Goal: Task Accomplishment & Management: Manage account settings

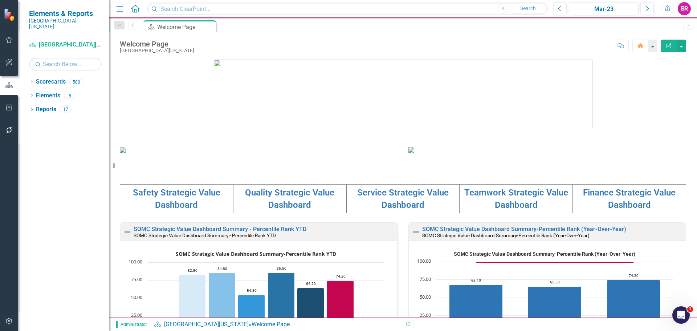
click at [7, 105] on icon "button" at bounding box center [9, 108] width 8 height 6
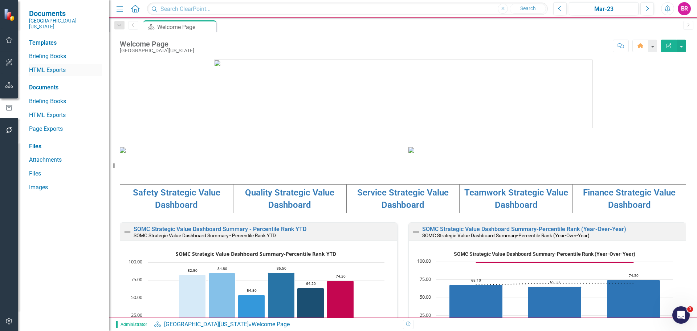
click at [41, 66] on link "HTML Exports" at bounding box center [65, 70] width 73 height 8
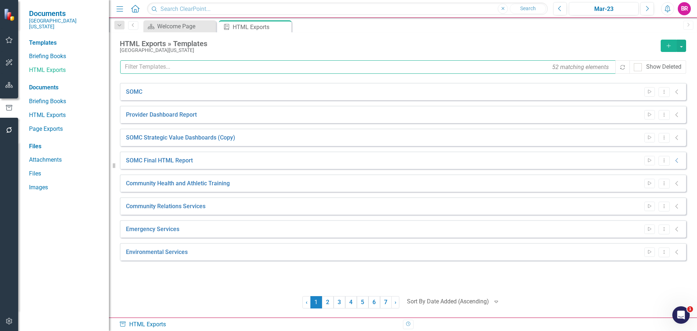
click at [185, 67] on input "text" at bounding box center [368, 66] width 496 height 13
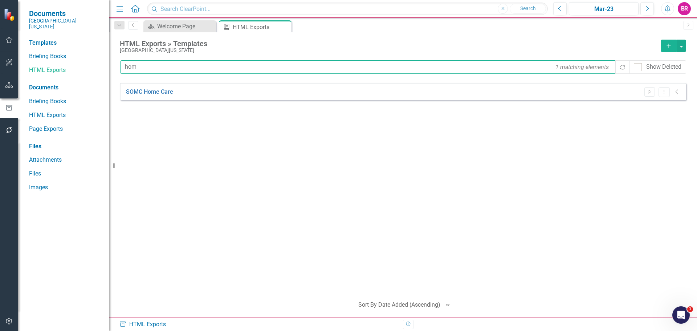
type input "hom"
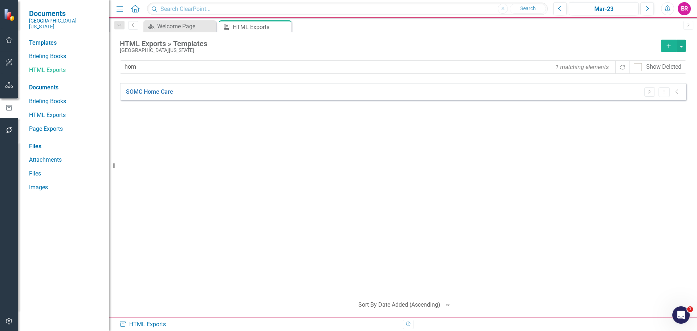
click at [13, 85] on button "button" at bounding box center [9, 85] width 16 height 15
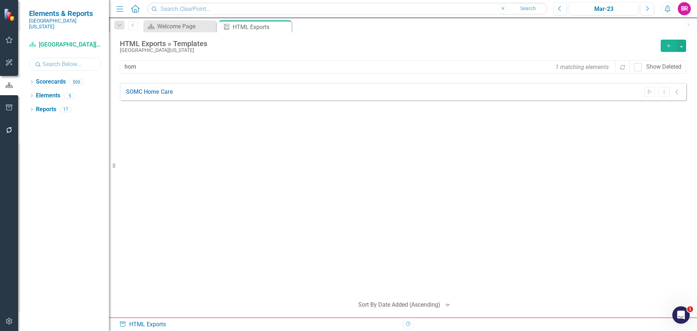
click at [58, 58] on input "text" at bounding box center [65, 64] width 73 height 13
type input "home"
click at [32, 80] on icon at bounding box center [32, 81] width 2 height 3
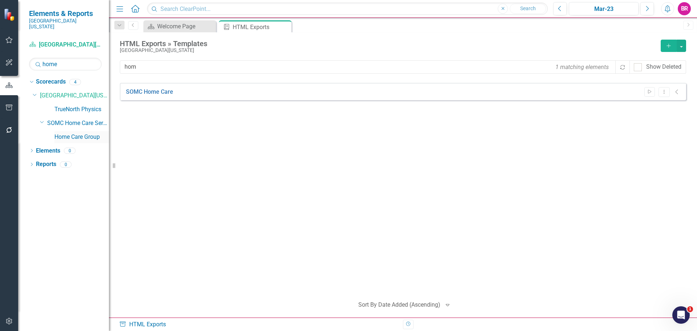
click at [70, 133] on link "Home Care Group" at bounding box center [81, 137] width 54 height 8
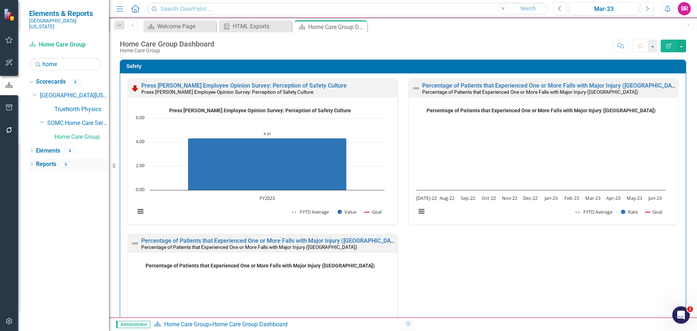
click at [33, 163] on icon "Dropdown" at bounding box center [31, 165] width 5 height 4
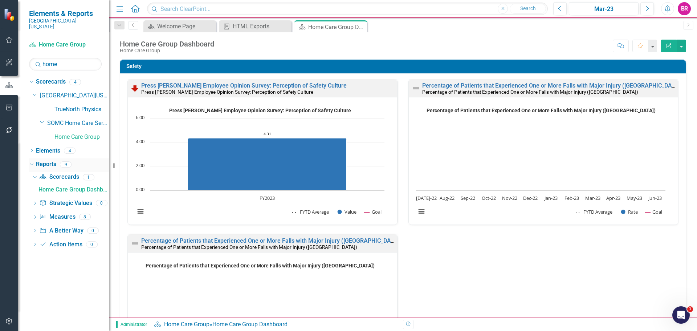
click at [30, 162] on icon "Dropdown" at bounding box center [31, 164] width 4 height 5
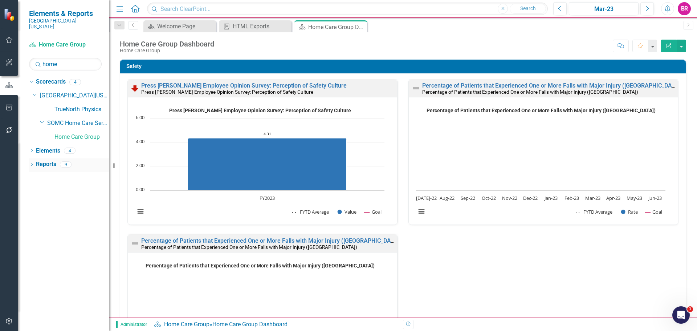
click at [48, 160] on link "Reports" at bounding box center [46, 164] width 20 height 8
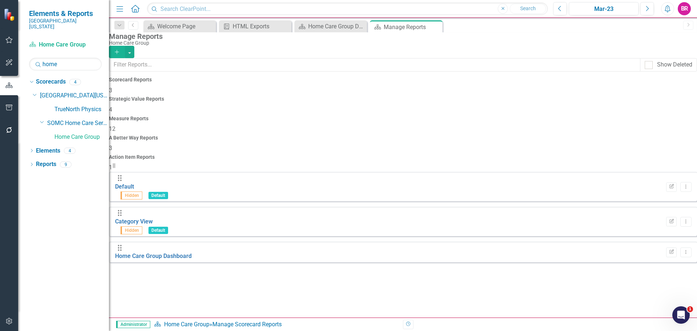
click at [389, 116] on h4 "Measure Reports" at bounding box center [403, 118] width 588 height 5
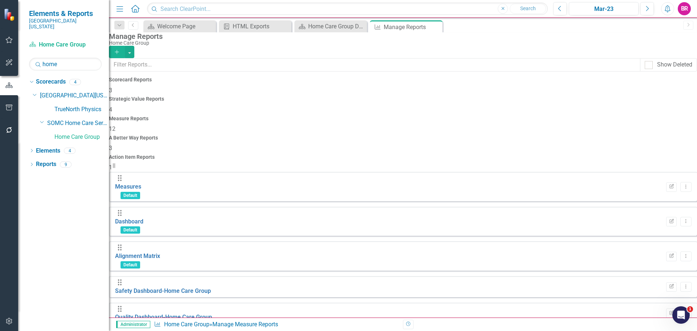
scroll to position [88, 0]
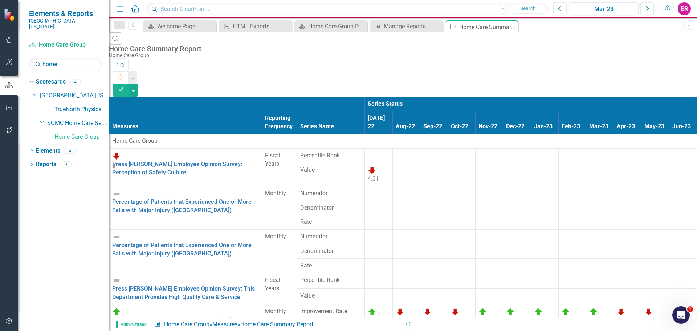
scroll to position [36, 0]
click at [124, 87] on icon "Edit Report" at bounding box center [120, 89] width 7 height 5
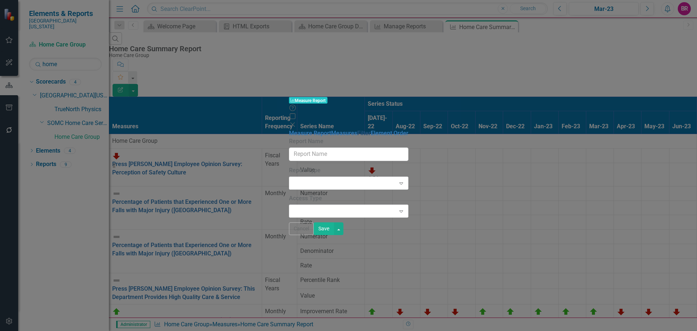
type input "Home Care Summary Report"
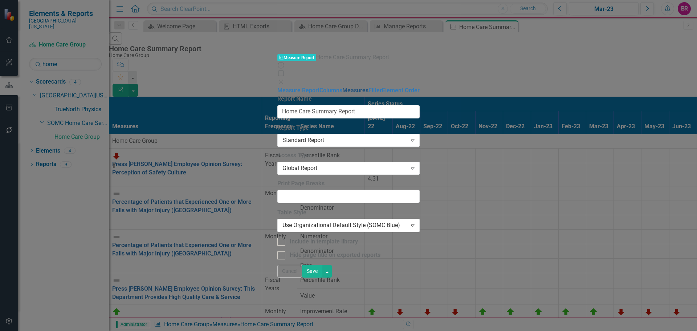
click at [342, 87] on link "Measures" at bounding box center [355, 90] width 26 height 7
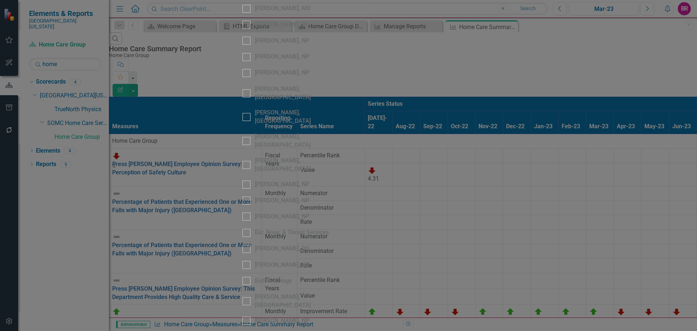
scroll to position [1960, 0]
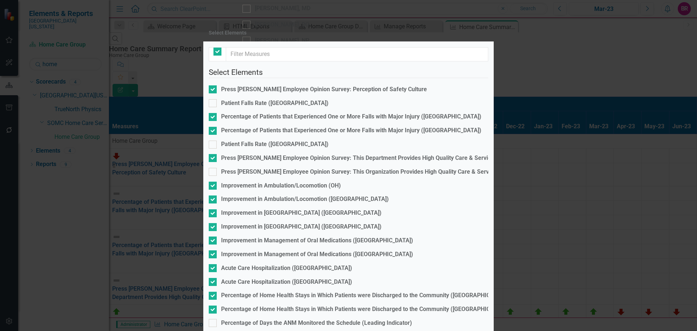
checkbox input "true"
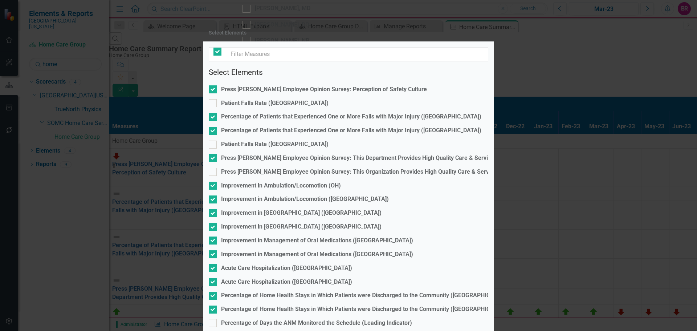
checkbox input "true"
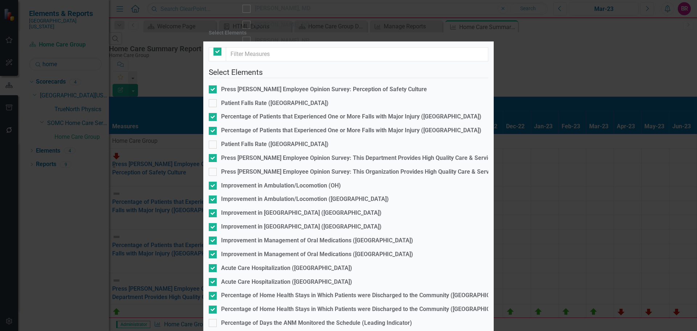
checkbox input "true"
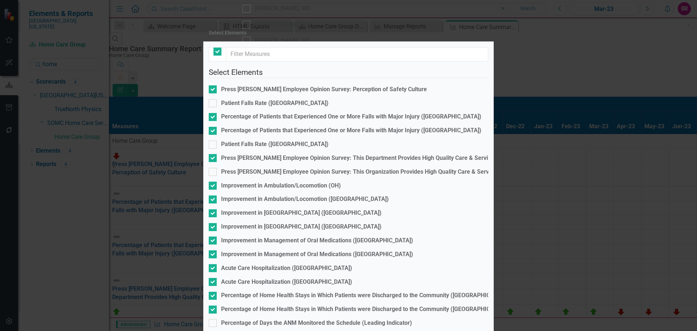
checkbox input "true"
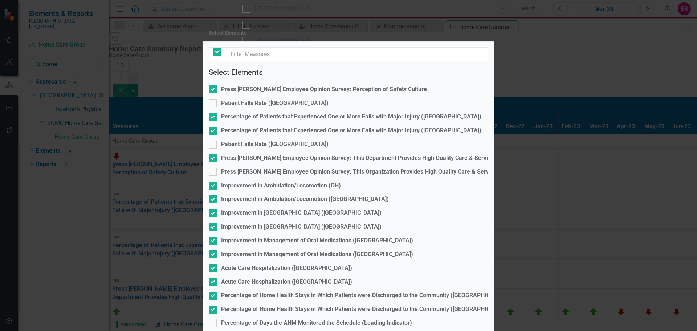
checkbox input "true"
checkbox input "false"
click at [271, 94] on div "Press [PERSON_NAME] Employee Opinion Survey: Perception of Safety Culture" at bounding box center [324, 89] width 206 height 8
click at [213, 90] on input "Press [PERSON_NAME] Employee Opinion Survey: Perception of Safety Culture" at bounding box center [211, 87] width 5 height 5
checkbox input "false"
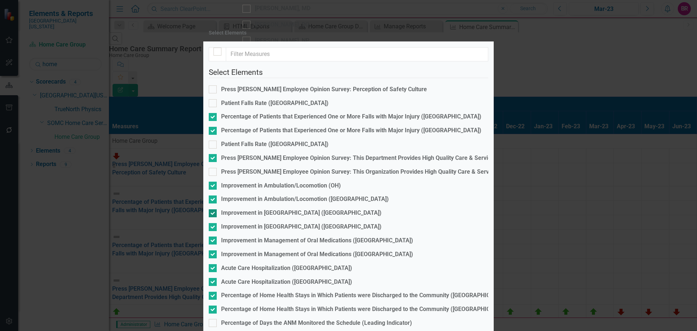
scroll to position [73, 0]
checkbox input "false"
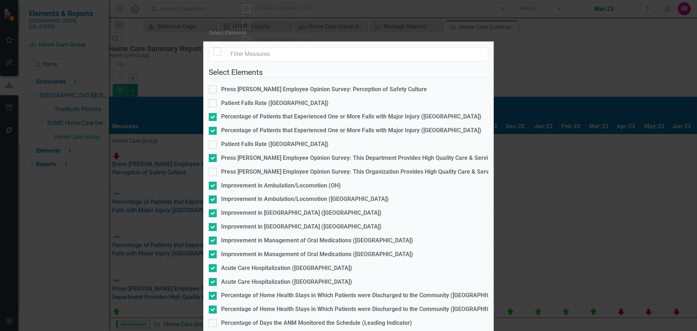
checkbox input "false"
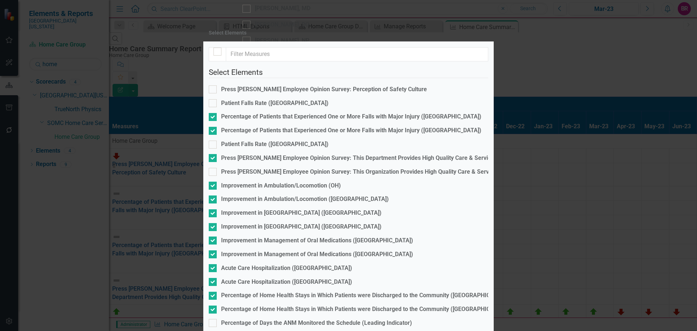
checkbox input "false"
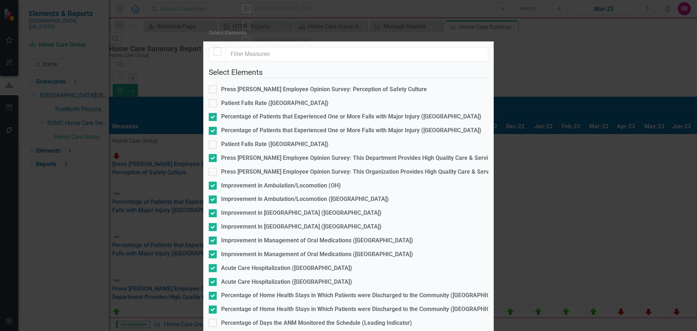
checkbox input "false"
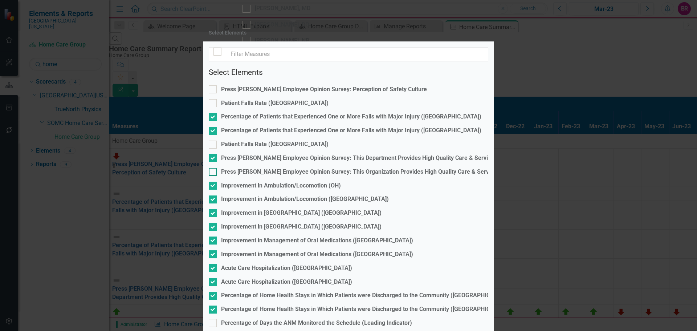
scroll to position [0, 0]
click at [281, 157] on div "Press [PERSON_NAME] Employee Opinion Survey: This Department Provides High Qual…" at bounding box center [357, 158] width 273 height 8
click at [213, 157] on input "Press [PERSON_NAME] Employee Opinion Survey: This Department Provides High Qual…" at bounding box center [211, 156] width 5 height 5
checkbox input "false"
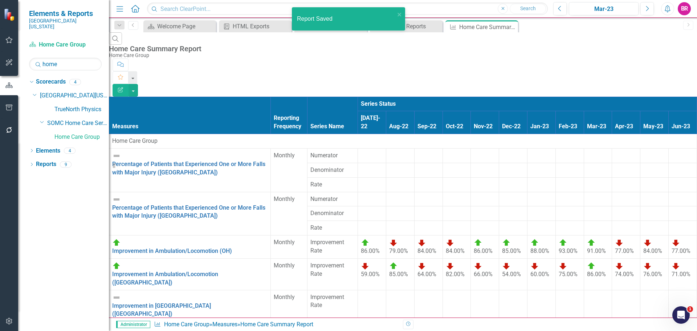
scroll to position [0, 0]
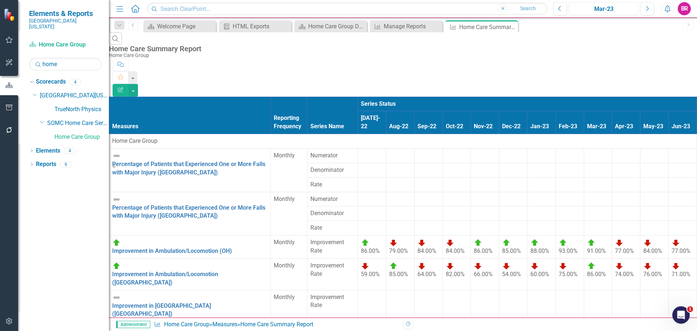
click at [602, 8] on div "Mar-23" at bounding box center [603, 9] width 65 height 9
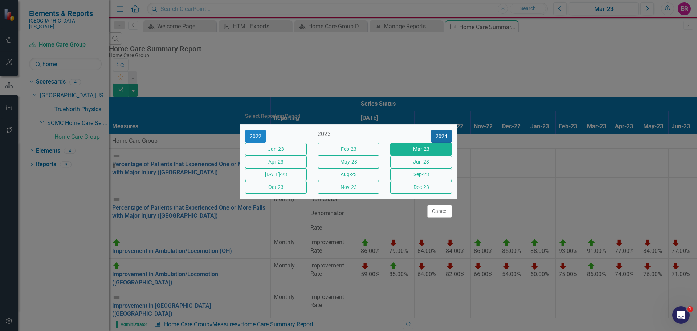
click at [438, 130] on button "2024" at bounding box center [441, 136] width 21 height 13
click at [438, 130] on button "2025" at bounding box center [441, 136] width 21 height 13
click at [281, 179] on button "[DATE]-25" at bounding box center [276, 174] width 62 height 13
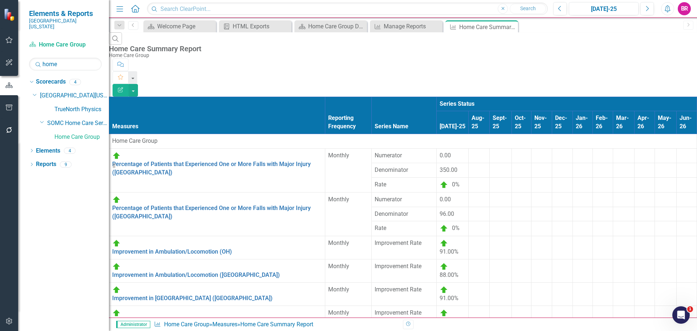
click at [472, 151] on div at bounding box center [479, 151] width 15 height 0
click at [123, 87] on icon "button" at bounding box center [120, 89] width 5 height 5
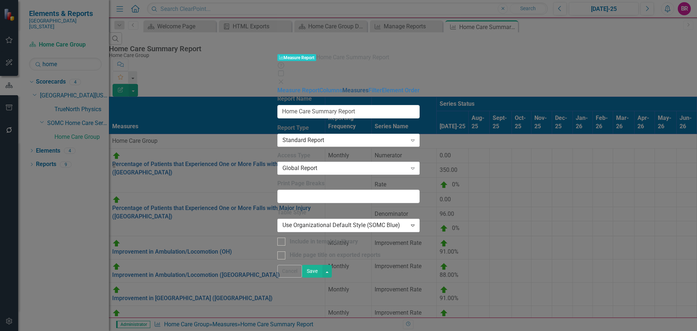
click at [342, 87] on link "Measures" at bounding box center [355, 90] width 26 height 7
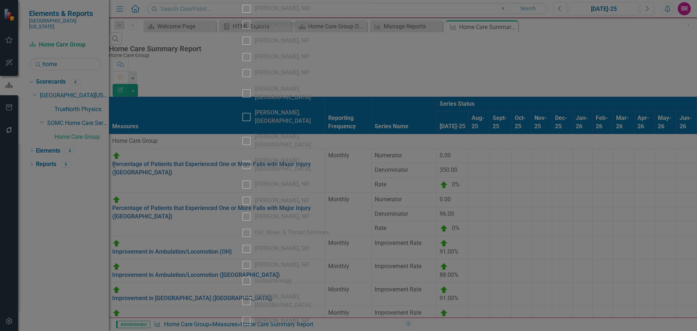
scroll to position [1997, 0]
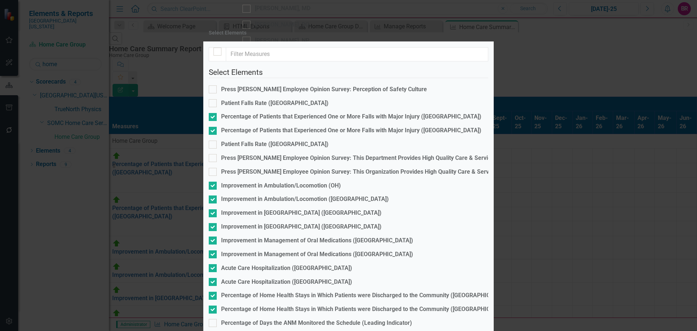
scroll to position [175, 0]
click at [398, 291] on div "Percentage of Home Health Stays in Which Patients were Discharged to the Commun…" at bounding box center [366, 295] width 290 height 8
click at [213, 292] on input "Percentage of Home Health Stays in Which Patients were Discharged to the Commun…" at bounding box center [211, 294] width 5 height 5
checkbox input "false"
click at [383, 305] on div "Percentage of Home Health Stays in Which Patients were Discharged to the Commun…" at bounding box center [366, 309] width 290 height 8
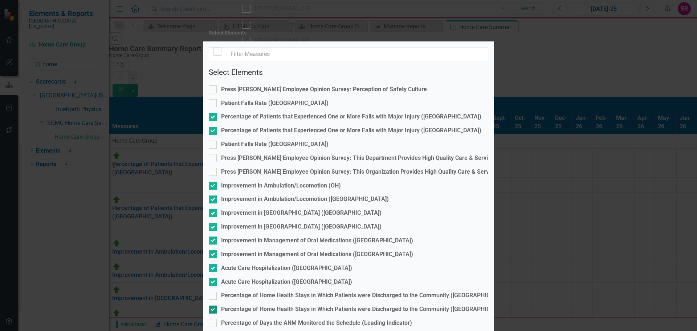
click at [213, 305] on input "Percentage of Home Health Stays in Which Patients were Discharged to the Commun…" at bounding box center [211, 307] width 5 height 5
checkbox input "false"
drag, startPoint x: 477, startPoint y: 273, endPoint x: 525, endPoint y: 279, distance: 48.6
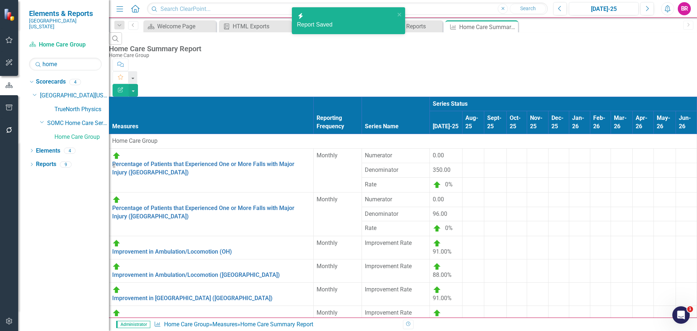
scroll to position [0, 0]
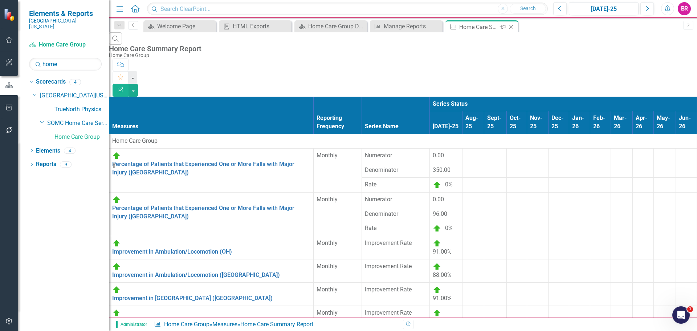
click at [511, 28] on icon "Close" at bounding box center [511, 27] width 7 height 6
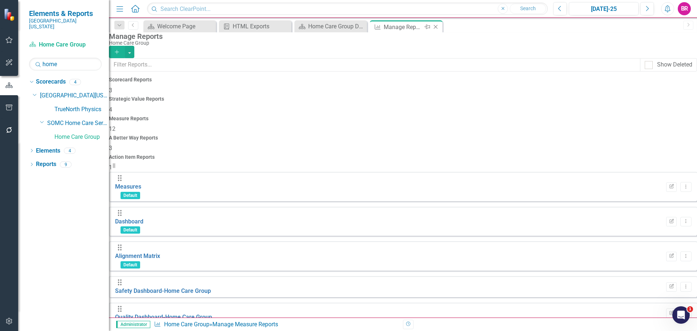
click at [436, 25] on icon "Close" at bounding box center [435, 27] width 7 height 6
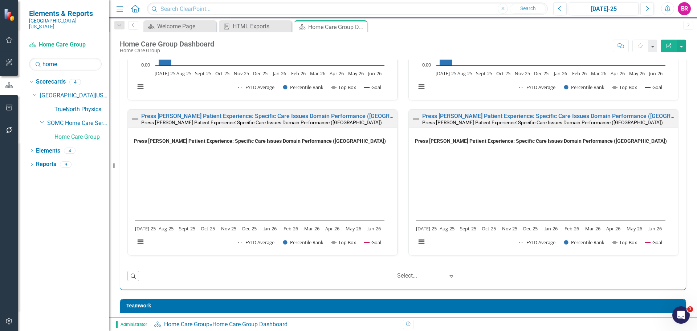
scroll to position [1314, 0]
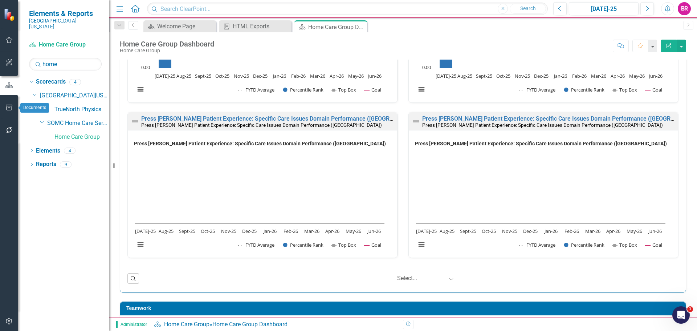
click at [8, 102] on button "button" at bounding box center [9, 107] width 16 height 15
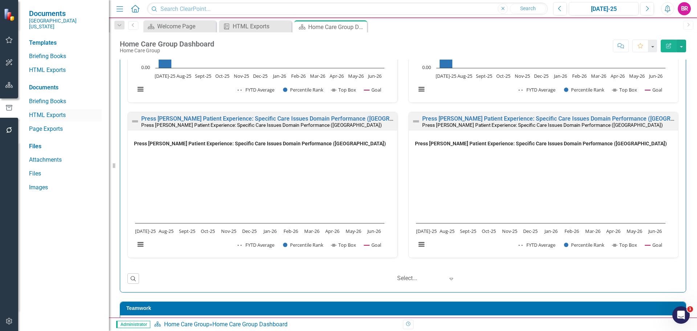
click at [56, 111] on link "HTML Exports" at bounding box center [65, 115] width 73 height 8
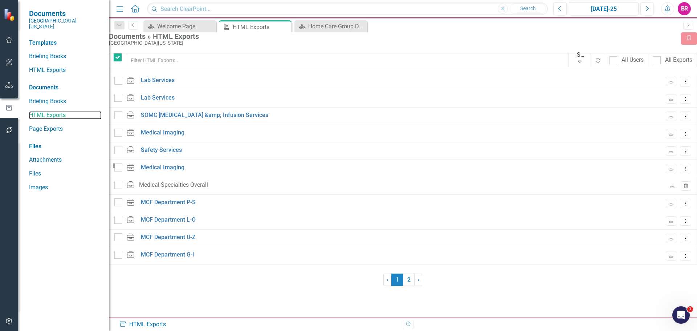
checkbox input "false"
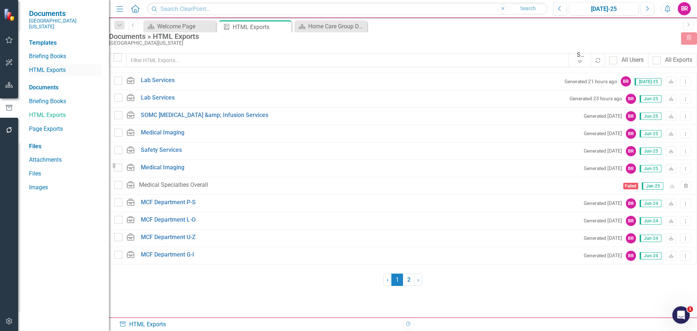
click at [61, 66] on link "HTML Exports" at bounding box center [65, 70] width 73 height 8
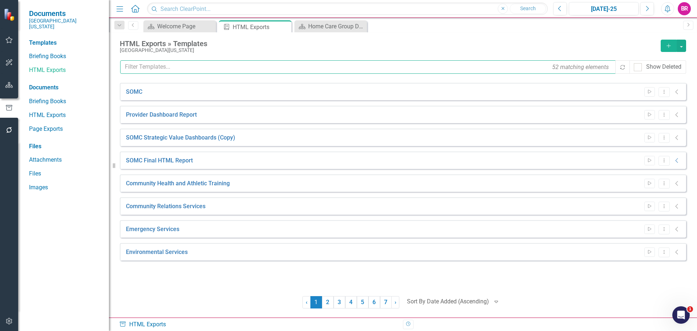
click at [210, 70] on input "text" at bounding box center [368, 66] width 496 height 13
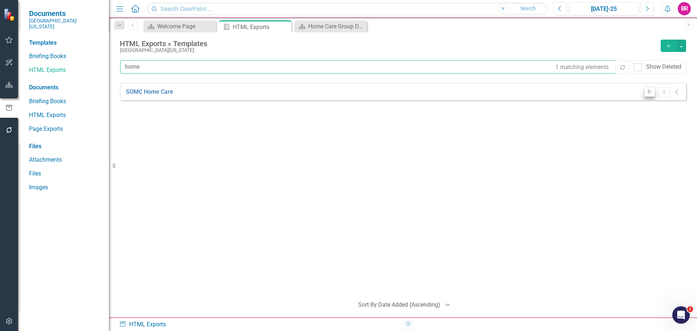
type input "home"
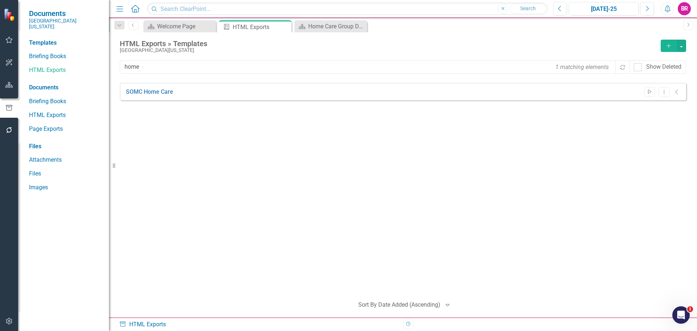
click at [651, 93] on icon "Start" at bounding box center [649, 92] width 5 height 4
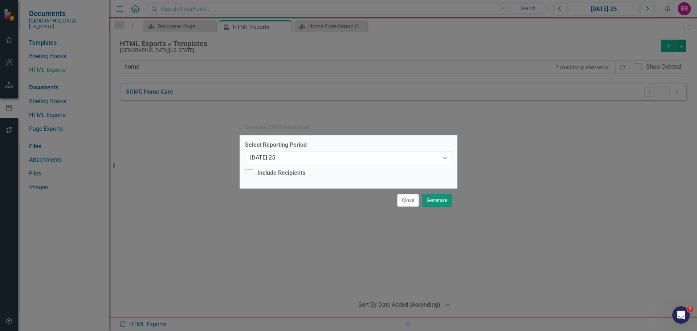
click at [444, 199] on button "Generate" at bounding box center [437, 200] width 30 height 13
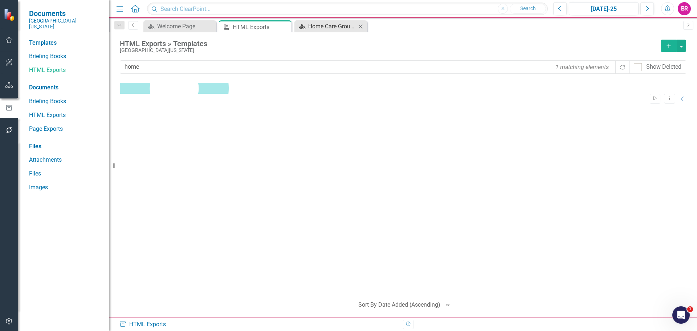
click at [335, 27] on div "Home Care Group Dashboard" at bounding box center [332, 26] width 48 height 9
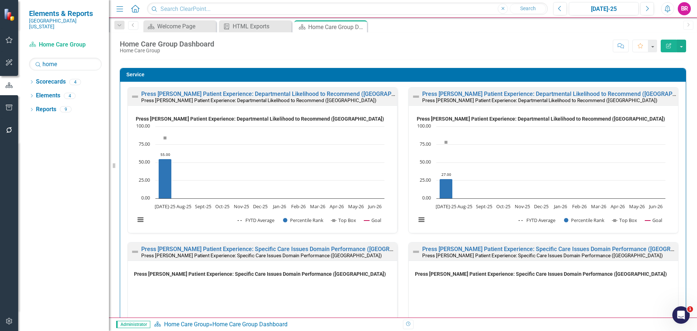
scroll to position [1162, 0]
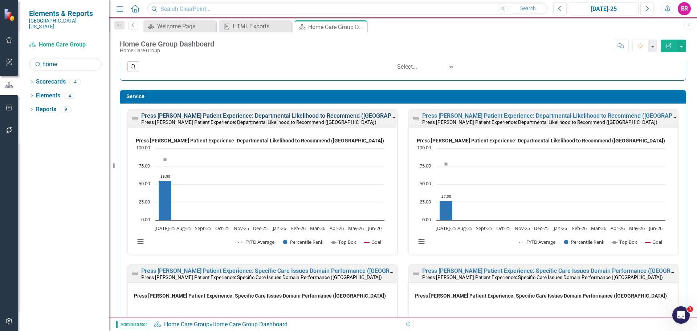
click at [266, 118] on link "Press [PERSON_NAME] Patient Experience: Departmental Likelihood to Recommend ([…" at bounding box center [281, 115] width 280 height 7
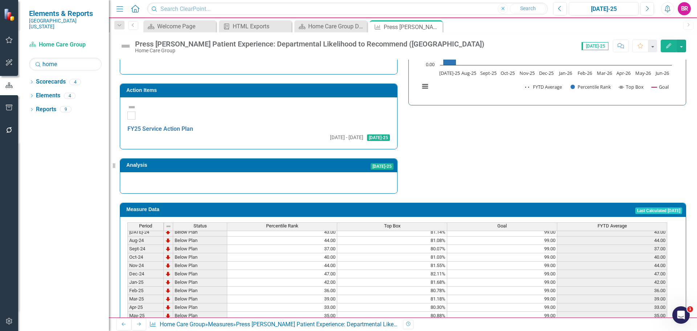
scroll to position [254, 0]
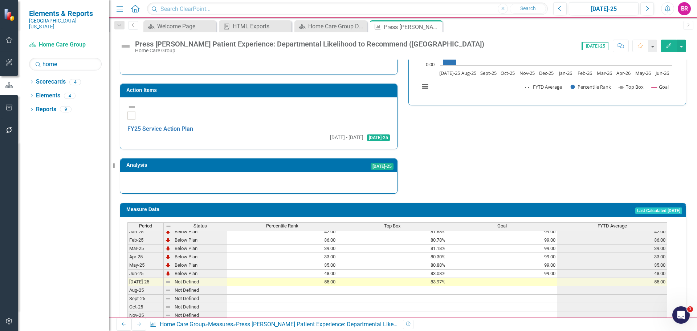
click at [546, 240] on tbody "Oct-23 Below Plan 69.00 85.13% 99.00 69.00 Nov-23 Below Plan 63.00 84.19% 99.00…" at bounding box center [397, 231] width 540 height 259
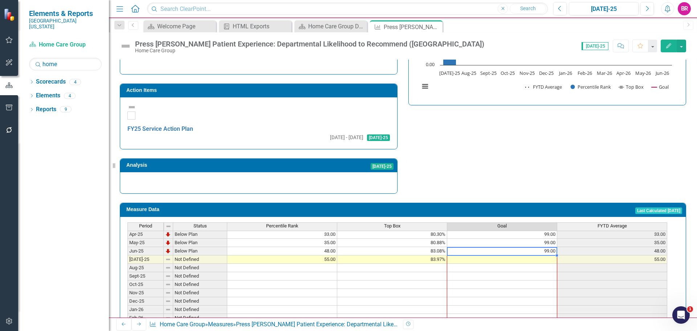
scroll to position [300, 0]
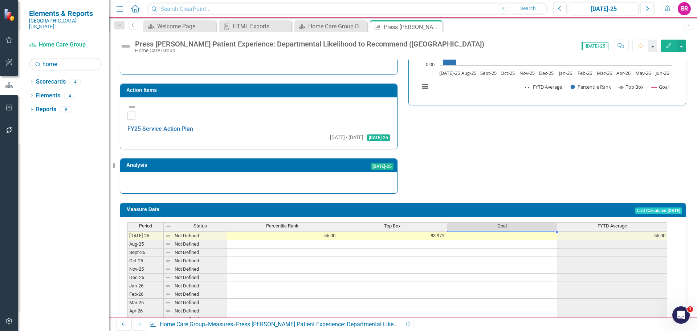
drag, startPoint x: 558, startPoint y: 245, endPoint x: 537, endPoint y: 295, distance: 53.9
click at [127, 295] on div "Period Status Percentile Rank Top Box Goal FYTD Average Jun-24 Below Plan 52.00…" at bounding box center [127, 227] width 0 height 226
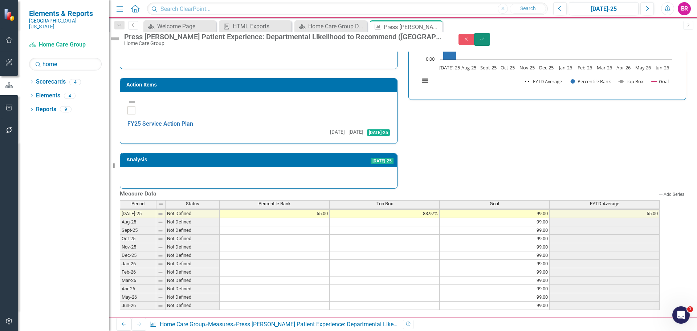
click at [490, 39] on button "Save" at bounding box center [482, 39] width 16 height 13
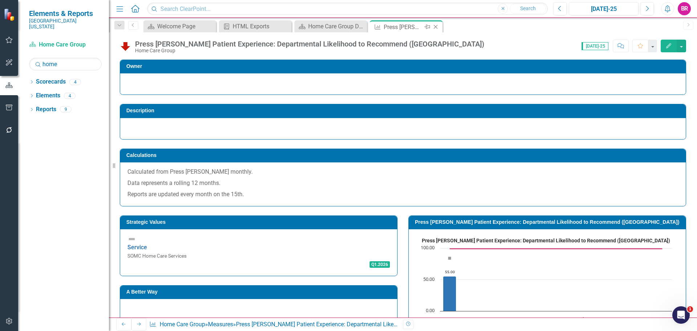
click at [437, 28] on icon at bounding box center [436, 27] width 4 height 4
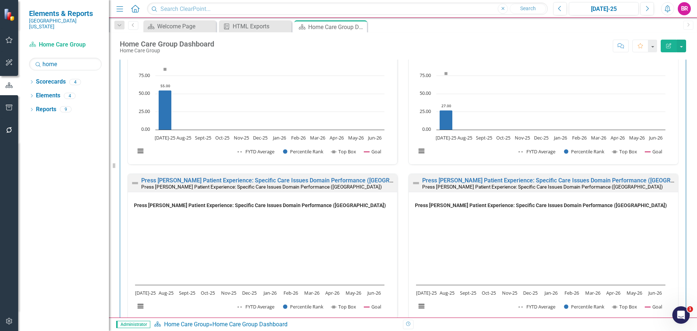
scroll to position [1278, 0]
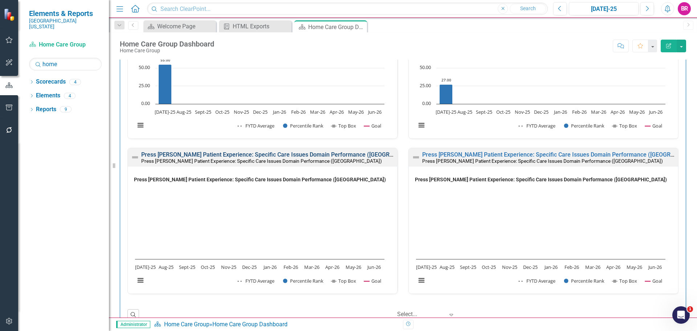
click at [213, 151] on link "Press [PERSON_NAME] Patient Experience: Specific Care Issues Domain Performance…" at bounding box center [284, 154] width 286 height 7
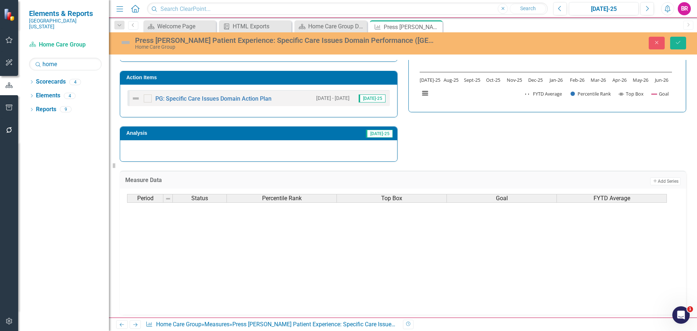
scroll to position [300, 0]
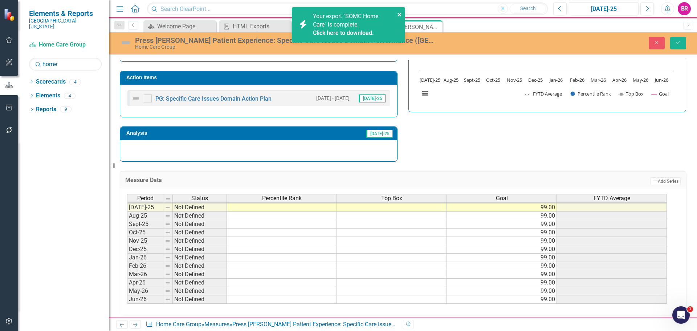
click at [402, 12] on icon "close" at bounding box center [399, 15] width 5 height 6
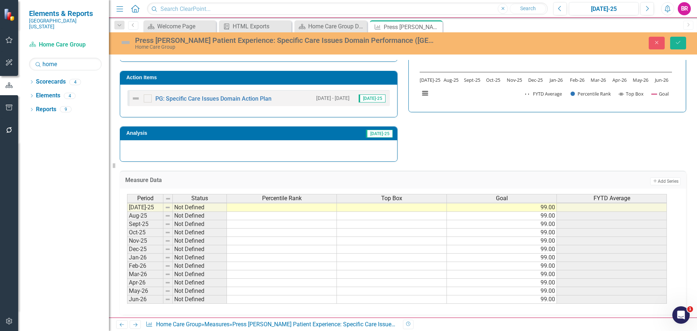
click at [686, 42] on div "Close Save" at bounding box center [574, 43] width 234 height 13
click at [679, 44] on icon "Save" at bounding box center [678, 42] width 7 height 5
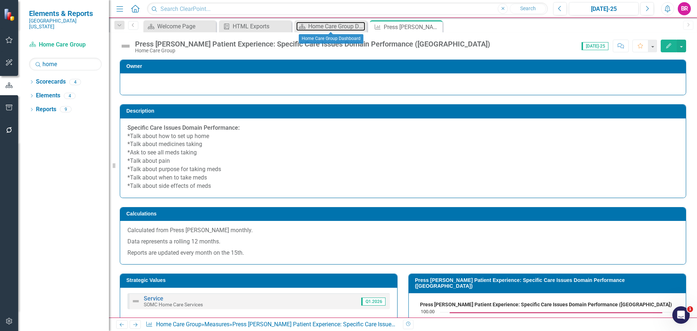
drag, startPoint x: 325, startPoint y: 28, endPoint x: 427, endPoint y: 32, distance: 102.1
click at [325, 28] on div "Home Care Group Dashboard" at bounding box center [336, 26] width 57 height 9
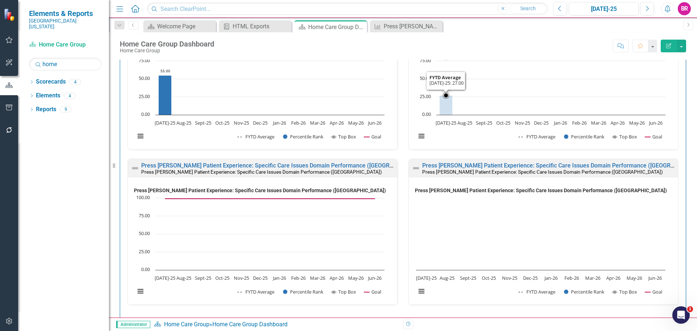
scroll to position [1271, 0]
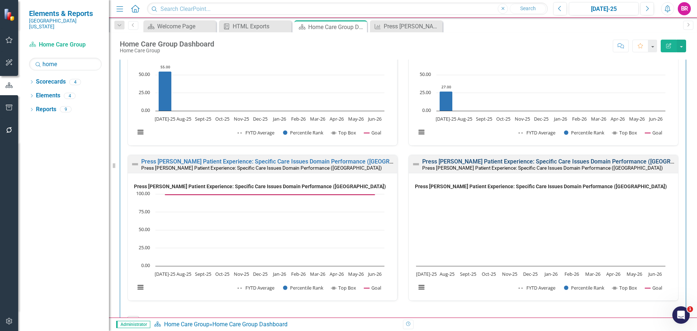
click at [490, 162] on link "Press [PERSON_NAME] Patient Experience: Specific Care Issues Domain Performance…" at bounding box center [565, 161] width 286 height 7
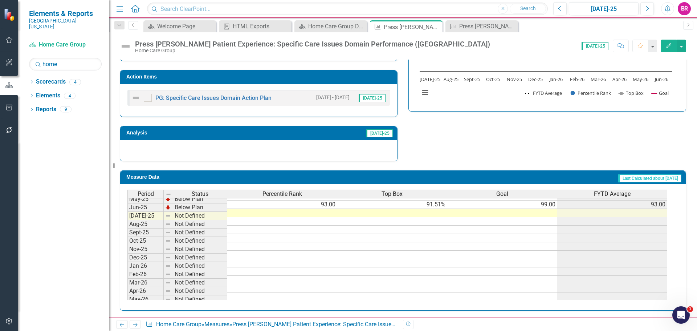
scroll to position [290, 0]
click at [550, 203] on tbody "Nov-23 Not Defined Dec-23 Not Defined Jan-24 Not Defined Feb-24 Not Defined Mar…" at bounding box center [397, 175] width 540 height 268
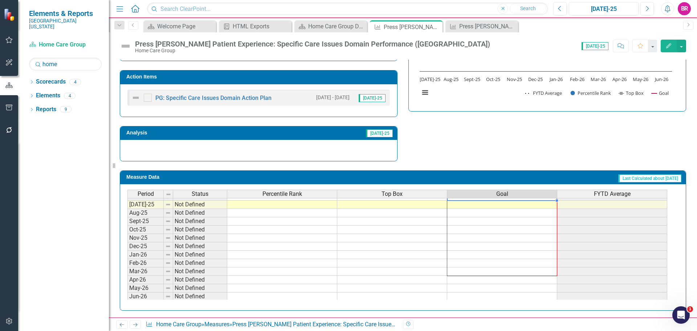
scroll to position [300, 0]
drag, startPoint x: 558, startPoint y: 209, endPoint x: 543, endPoint y: 296, distance: 88.4
click at [127, 296] on div "Period Status Percentile Rank Top Box Goal FYTD Average May-24 Not Defined Jun-…" at bounding box center [127, 186] width 0 height 226
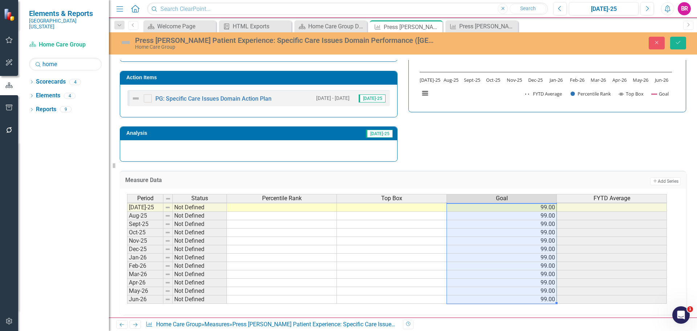
click at [471, 170] on div "Measure Data Add Add Series Period Status Percentile Rank Top Box Goal FYTD Ave…" at bounding box center [402, 238] width 577 height 153
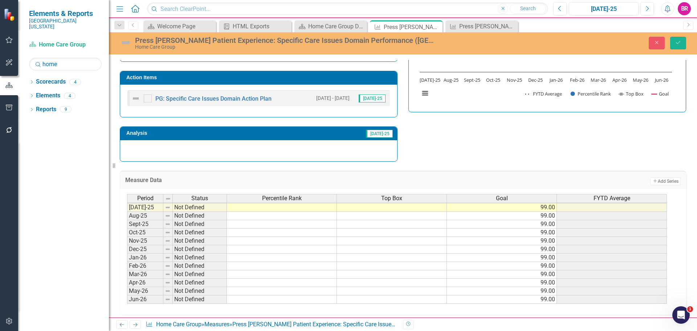
click at [488, 152] on div "Strategic Values Service SOMC Home Care Services Q1.2026 A Better Way Action It…" at bounding box center [402, 62] width 577 height 200
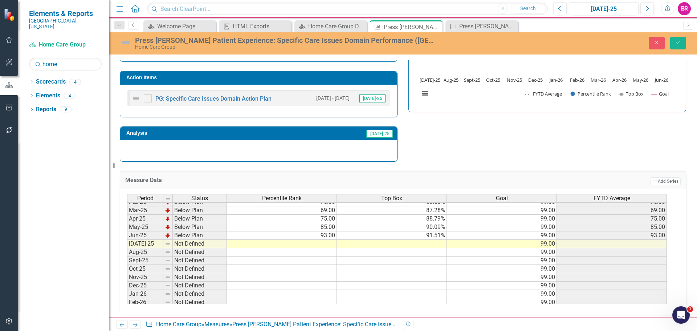
click at [329, 244] on tbody "Jun-24 Not Defined Jul-24 Below Plan 73.00 87.10% 99.00 73.00 Aug-24 Below Plan…" at bounding box center [397, 235] width 540 height 209
click at [330, 246] on td at bounding box center [282, 244] width 110 height 8
type textarea "91"
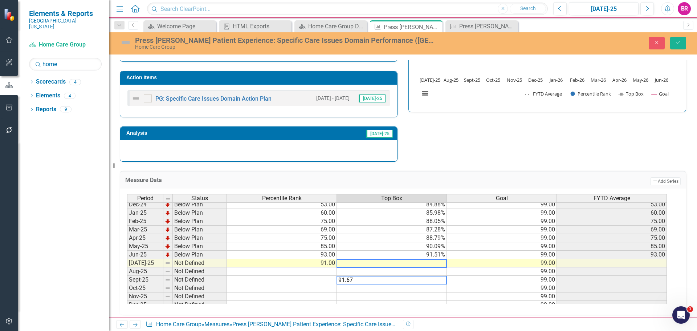
scroll to position [228, 0]
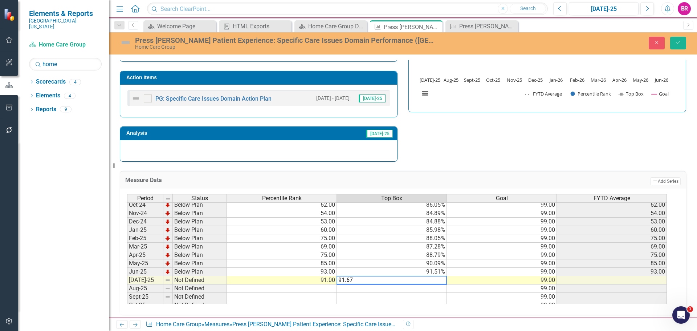
type textarea "91.67"
click at [508, 148] on div "Strategic Values Service SOMC Home Care Services Q1.2026 A Better Way Action It…" at bounding box center [402, 62] width 577 height 200
click at [678, 45] on button "Save" at bounding box center [678, 43] width 16 height 13
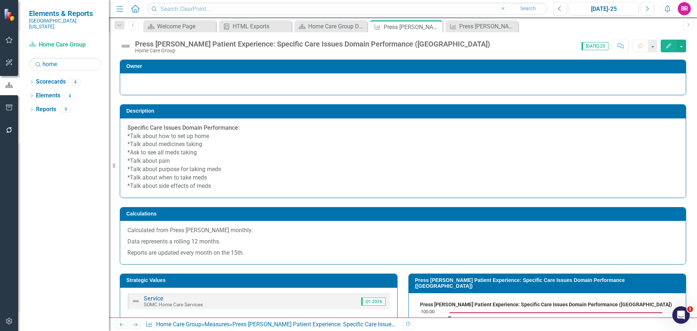
scroll to position [145, 0]
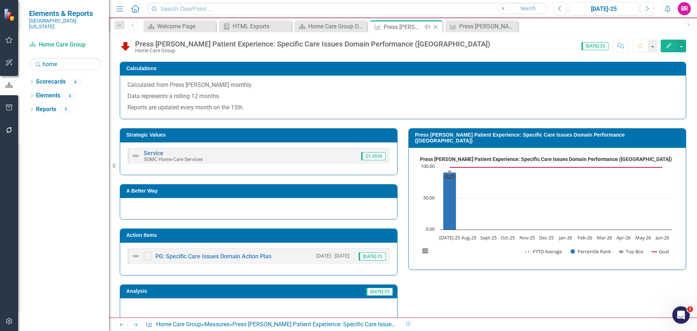
click at [436, 27] on icon "Close" at bounding box center [435, 27] width 7 height 6
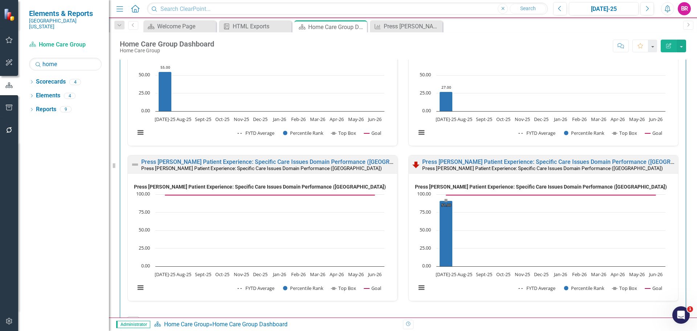
scroll to position [1307, 0]
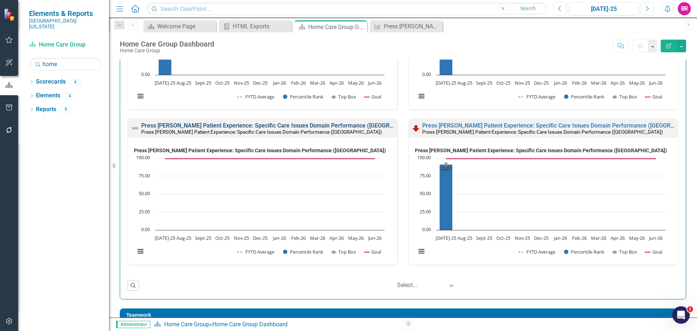
click at [304, 125] on link "Press [PERSON_NAME] Patient Experience: Specific Care Issues Domain Performance…" at bounding box center [284, 125] width 286 height 7
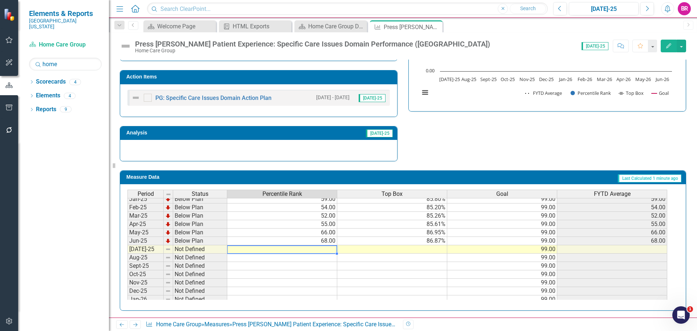
click at [320, 250] on tbody "Dec-23 Not Defined Jan-24 Not Defined Feb-24 Not Defined Mar-24 Not Defined Apr…" at bounding box center [397, 215] width 540 height 259
click at [19, 217] on div "Dropdown Scorecards 4 Dropdown Southern Ohio Medical Center TrueNorth Physics D…" at bounding box center [63, 203] width 91 height 255
click at [326, 250] on td at bounding box center [282, 249] width 110 height 8
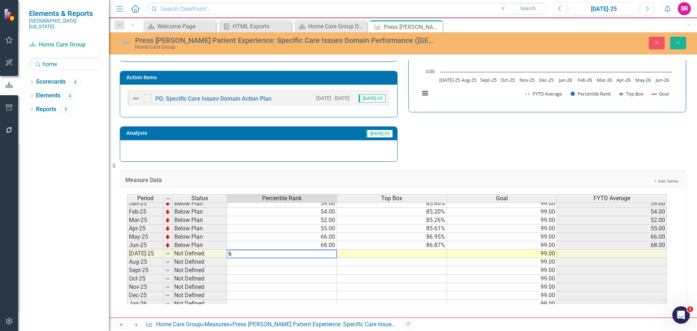
type textarea "69"
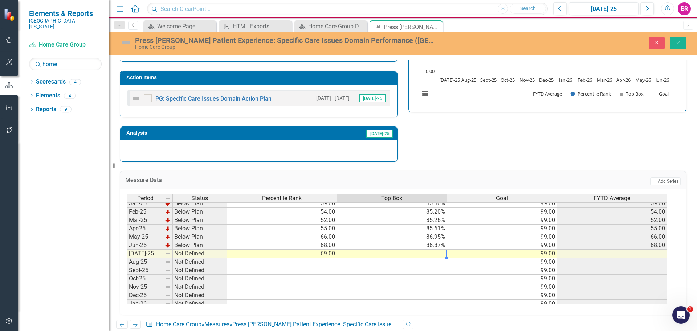
click at [429, 260] on td at bounding box center [392, 262] width 110 height 8
click at [430, 256] on td at bounding box center [392, 253] width 110 height 8
type textarea "87.34"
click at [461, 142] on div "Strategic Values Service SOMC Home Care Services Q1.2026 A Better Way Action It…" at bounding box center [402, 62] width 577 height 200
click at [679, 47] on button "Save" at bounding box center [678, 43] width 16 height 13
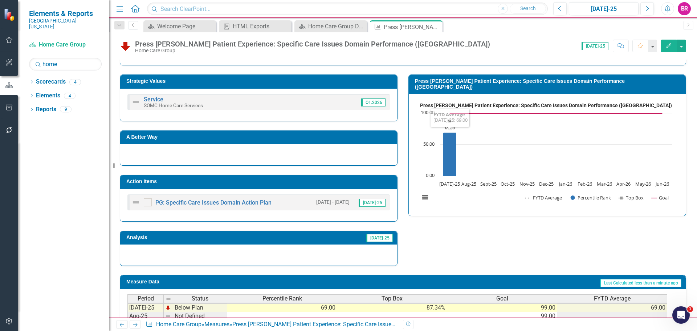
scroll to position [195, 0]
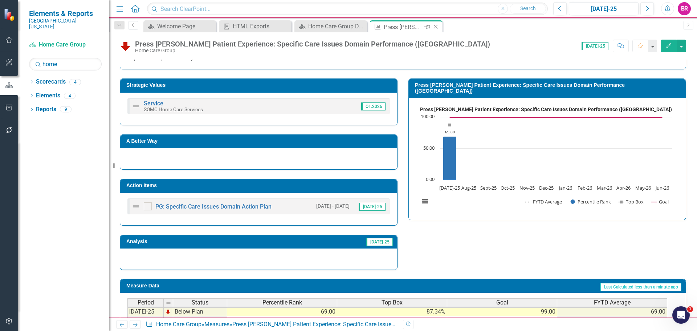
click at [438, 29] on icon "Close" at bounding box center [435, 27] width 7 height 6
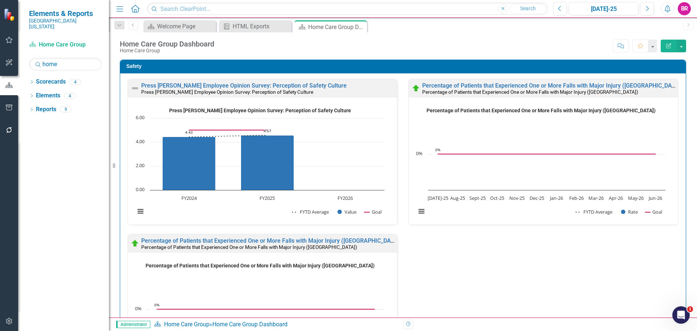
click at [489, 81] on div "Percentage of Patients that Experienced One or More Falls with Major Injury (OH…" at bounding box center [543, 88] width 269 height 18
click at [455, 86] on link "Percentage of Patients that Experienced One or More Falls with Major Injury ([G…" at bounding box center [552, 85] width 260 height 7
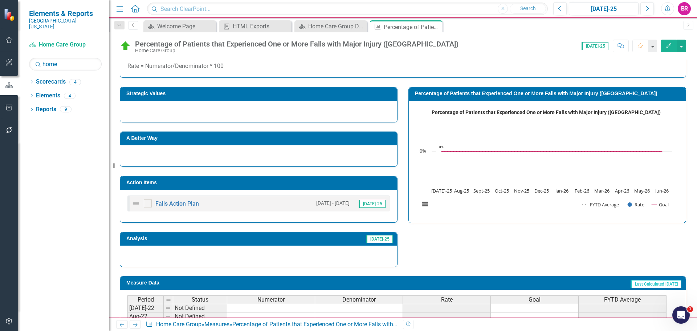
scroll to position [145, 0]
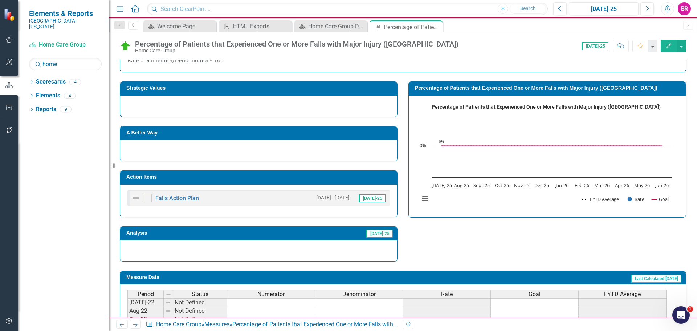
click at [325, 183] on td "Action Items" at bounding box center [259, 177] width 267 height 11
click at [326, 181] on td "Action Items" at bounding box center [259, 177] width 267 height 11
click at [326, 178] on h3 "Action Items" at bounding box center [259, 176] width 267 height 5
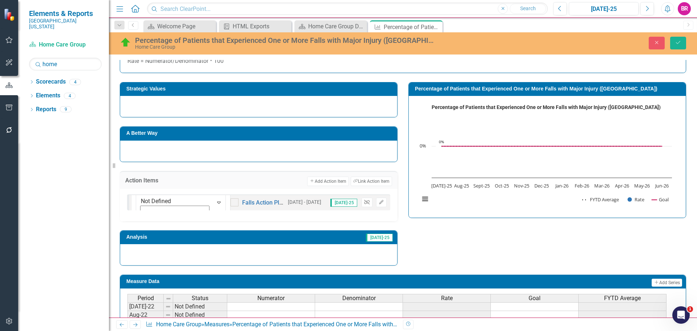
click at [366, 203] on icon "Unlink" at bounding box center [366, 202] width 5 height 4
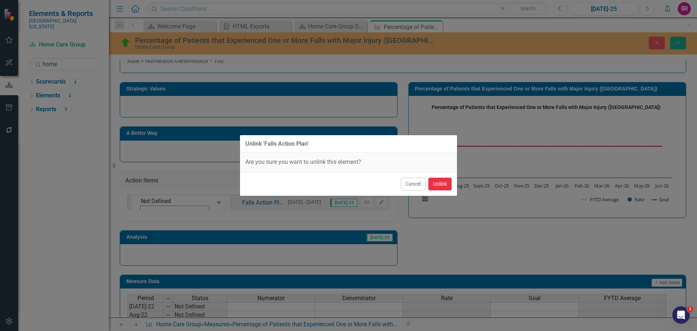
click at [439, 182] on button "Unlink" at bounding box center [439, 184] width 23 height 13
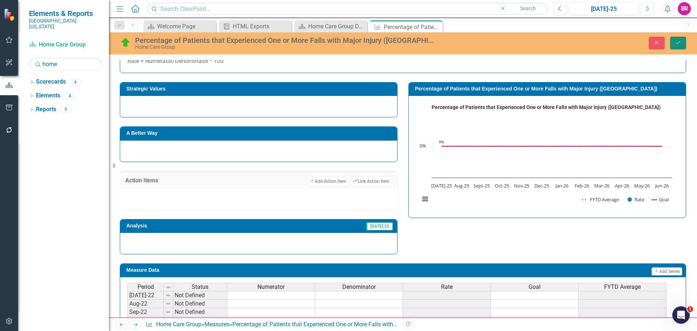
click at [676, 43] on icon "Save" at bounding box center [678, 42] width 7 height 5
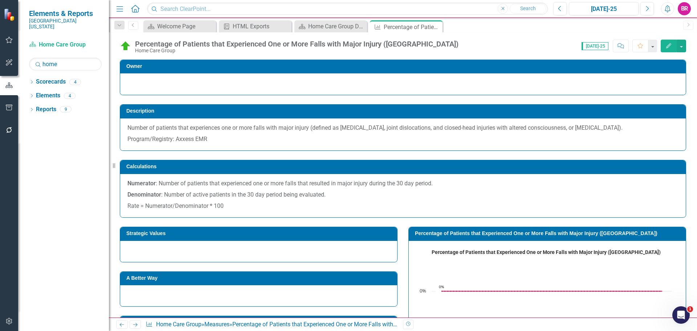
scroll to position [73, 0]
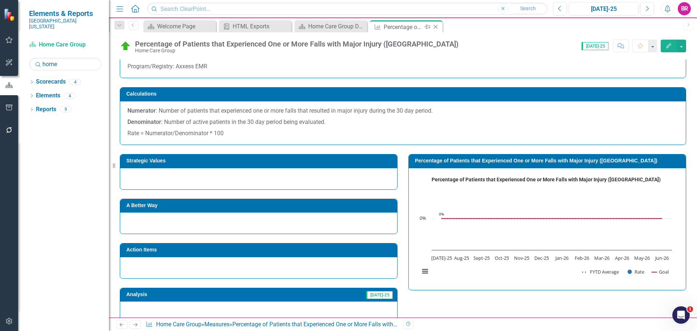
click at [439, 29] on icon "Close" at bounding box center [435, 27] width 7 height 6
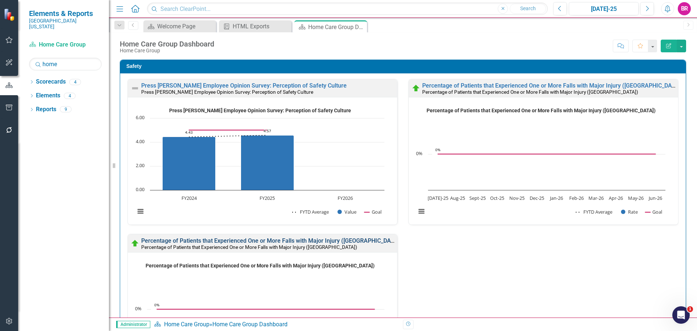
click at [291, 239] on link "Percentage of Patients that Experienced One or More Falls with Major Injury ([G…" at bounding box center [271, 240] width 260 height 7
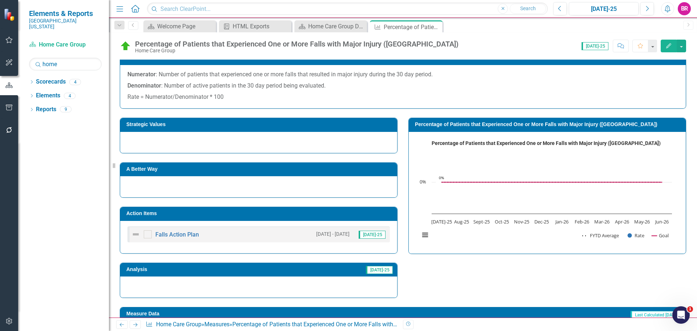
scroll to position [145, 0]
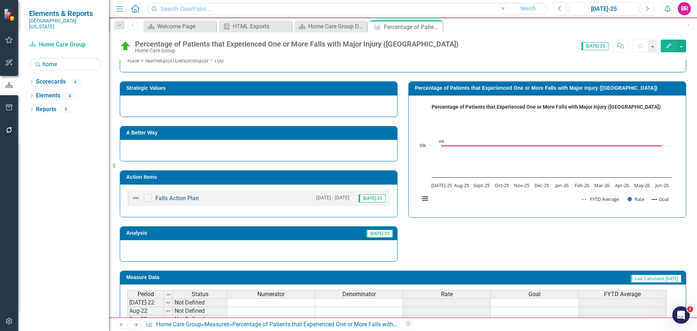
click at [355, 174] on h3 "Action Items" at bounding box center [259, 176] width 267 height 5
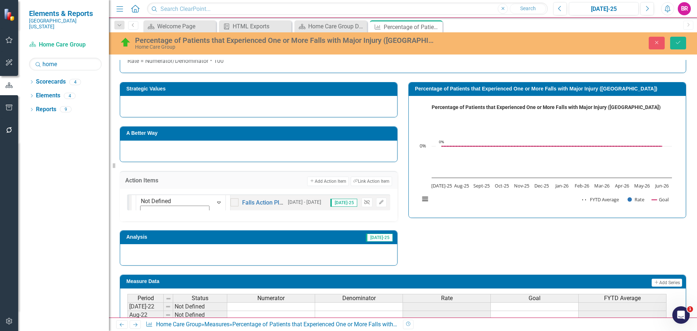
click at [364, 203] on icon "Unlink" at bounding box center [366, 202] width 5 height 4
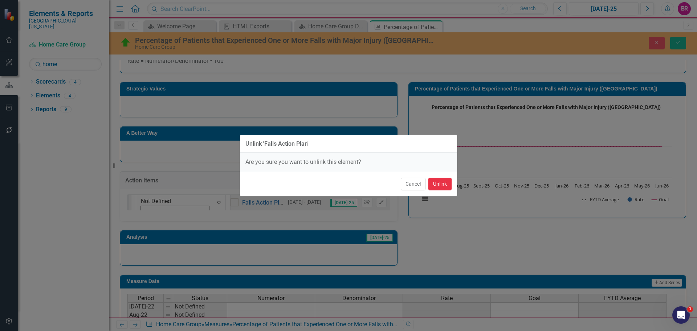
click at [437, 183] on button "Unlink" at bounding box center [439, 184] width 23 height 13
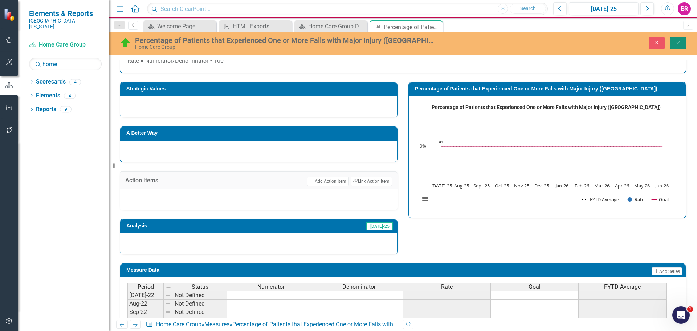
click at [676, 46] on button "Save" at bounding box center [678, 43] width 16 height 13
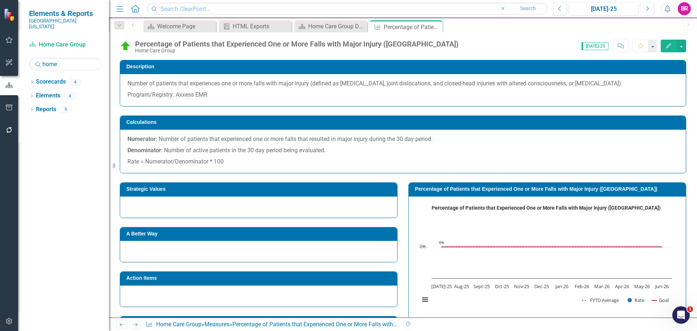
scroll to position [73, 0]
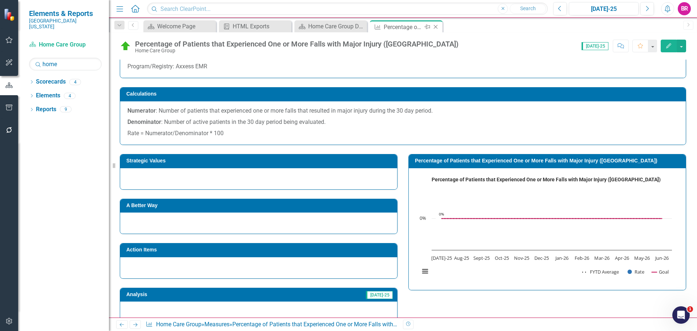
click at [435, 27] on icon at bounding box center [436, 27] width 4 height 4
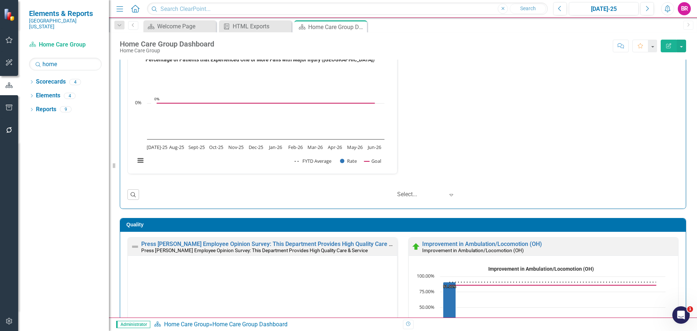
scroll to position [218, 0]
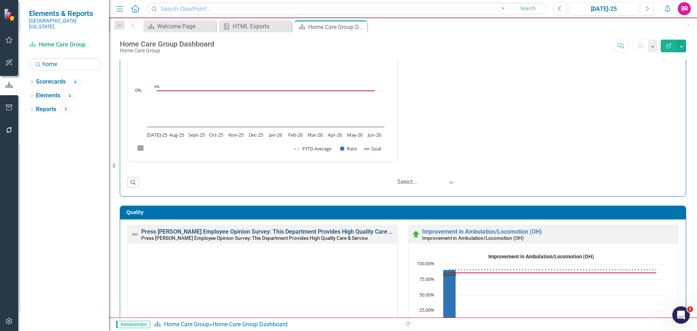
click at [347, 234] on link "Press [PERSON_NAME] Employee Opinion Survey: This Department Provides High Qual…" at bounding box center [277, 231] width 272 height 7
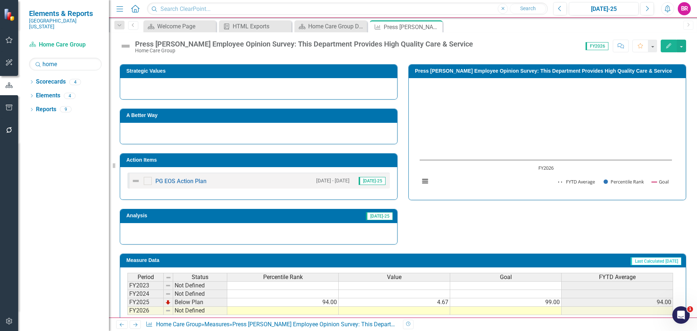
scroll to position [254, 0]
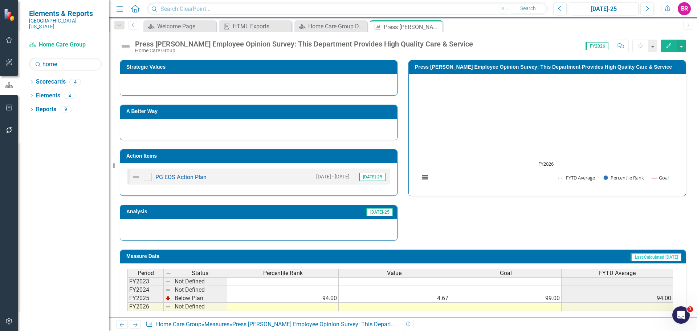
click at [357, 160] on td "Action Items" at bounding box center [259, 156] width 267 height 11
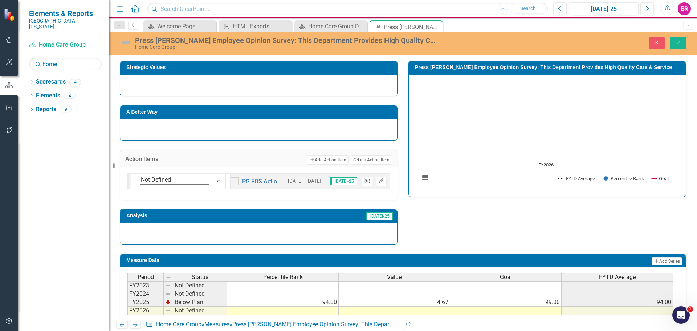
click at [364, 181] on icon "Unlink" at bounding box center [366, 181] width 5 height 4
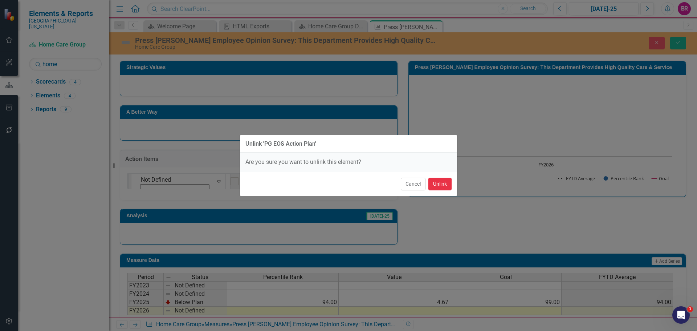
click at [442, 184] on button "Unlink" at bounding box center [439, 184] width 23 height 13
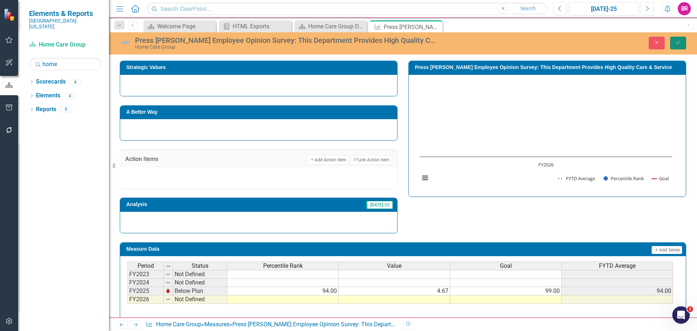
click at [676, 44] on icon "Save" at bounding box center [678, 42] width 7 height 5
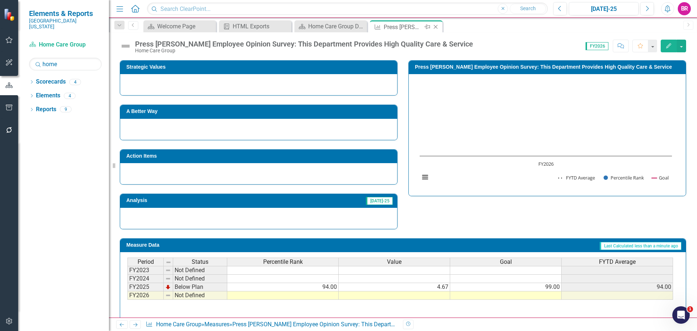
click at [434, 25] on icon "Close" at bounding box center [435, 27] width 7 height 6
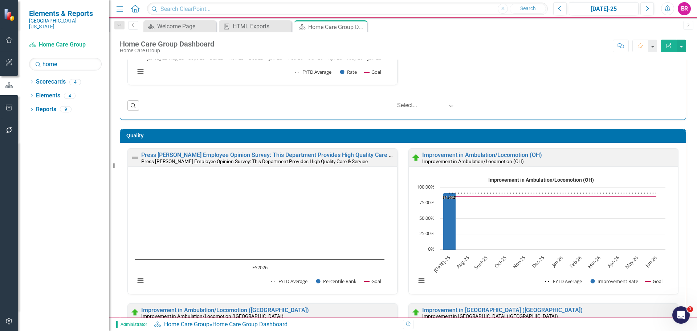
scroll to position [290, 0]
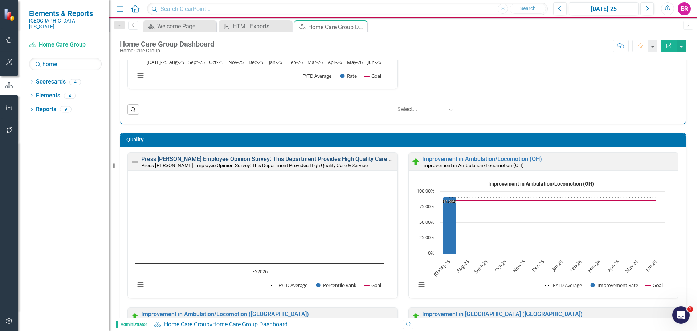
click at [351, 157] on link "Press [PERSON_NAME] Employee Opinion Survey: This Department Provides High Qual…" at bounding box center [277, 158] width 272 height 7
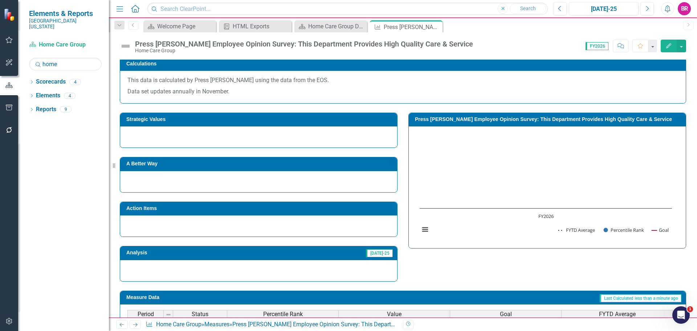
scroll to position [218, 0]
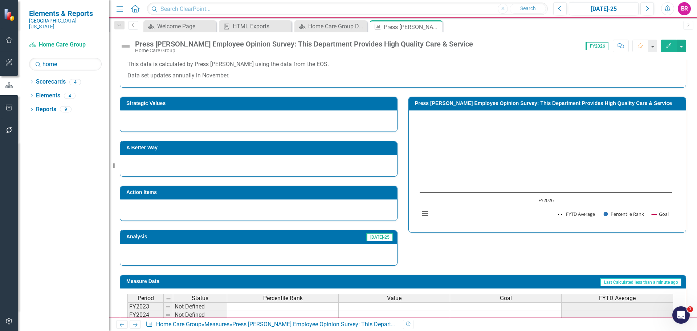
click at [134, 324] on icon "Next" at bounding box center [135, 324] width 6 height 5
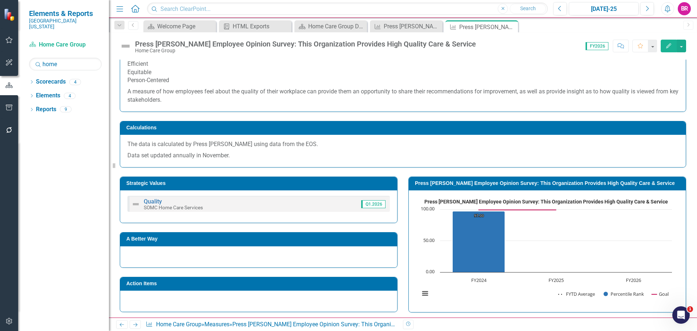
scroll to position [145, 0]
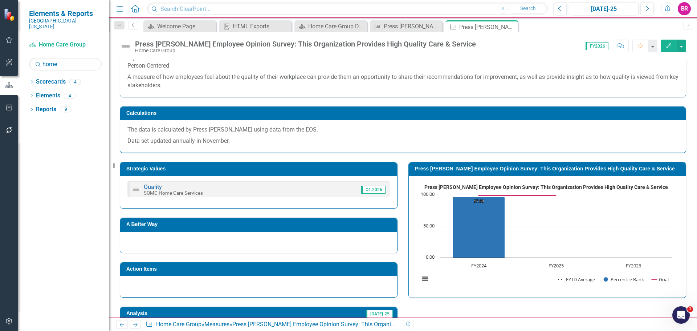
click at [137, 326] on icon "Next" at bounding box center [135, 324] width 6 height 5
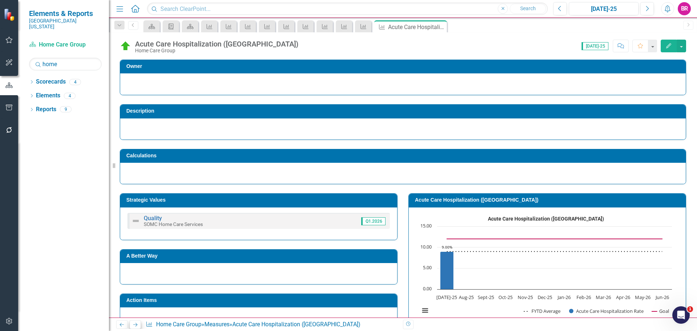
scroll to position [73, 0]
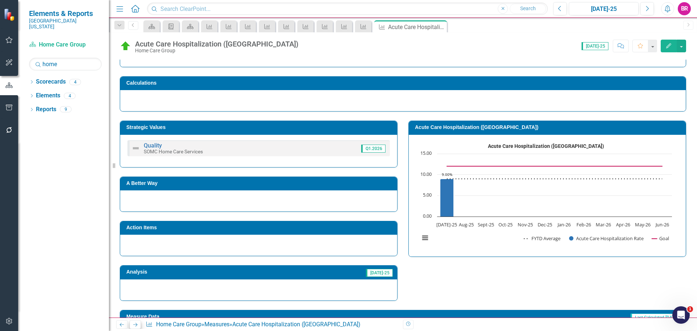
click at [136, 326] on icon "Next" at bounding box center [135, 324] width 6 height 5
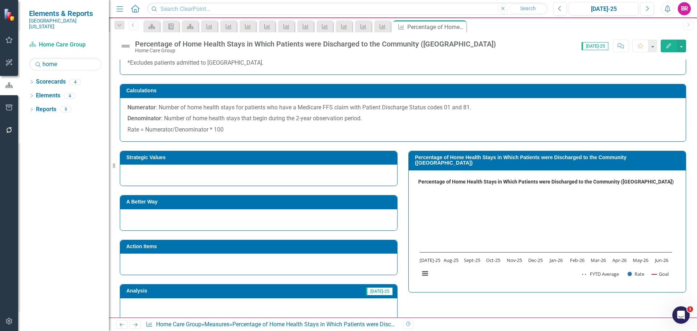
scroll to position [109, 0]
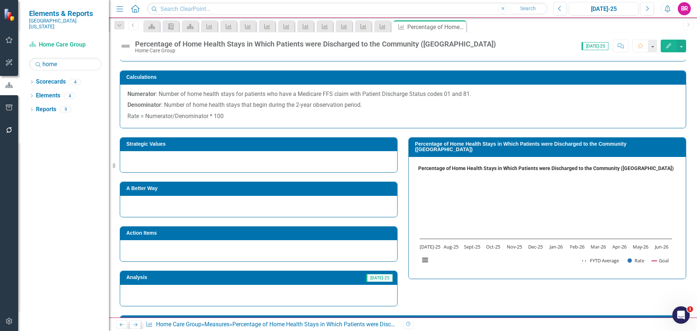
click at [138, 325] on icon "Next" at bounding box center [135, 324] width 6 height 5
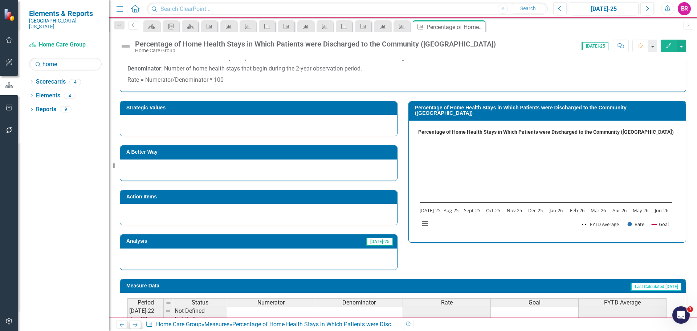
click at [135, 328] on link "Next" at bounding box center [136, 324] width 12 height 9
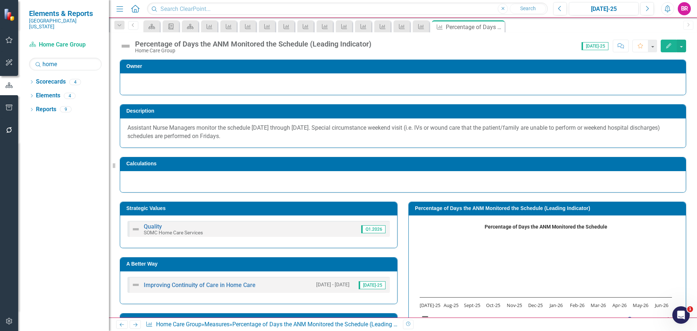
scroll to position [73, 0]
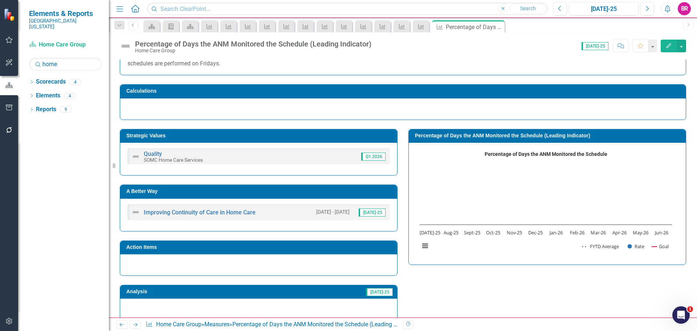
click at [327, 196] on td "A Better Way" at bounding box center [259, 192] width 267 height 11
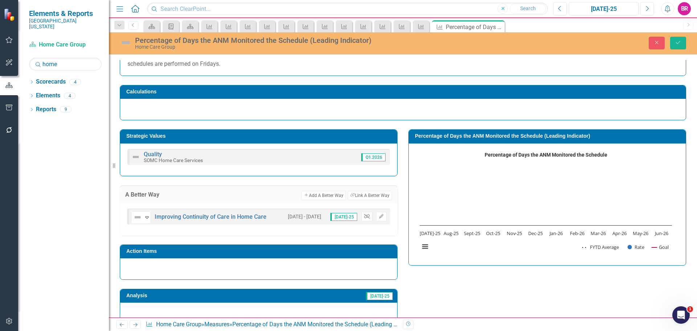
click at [362, 216] on button "Unlink" at bounding box center [367, 216] width 11 height 9
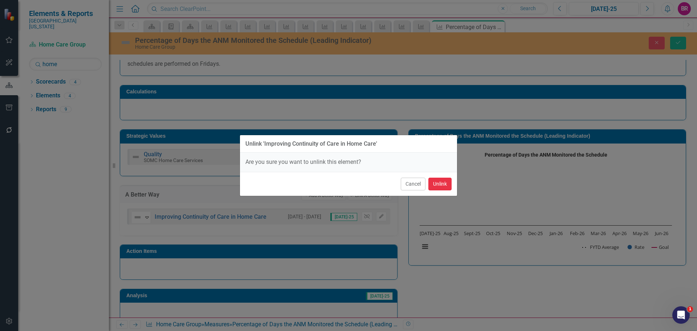
click at [441, 182] on button "Unlink" at bounding box center [439, 184] width 23 height 13
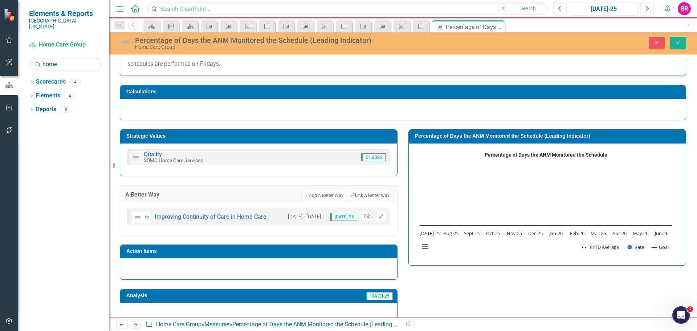
click at [364, 216] on icon "Unlink" at bounding box center [366, 216] width 5 height 4
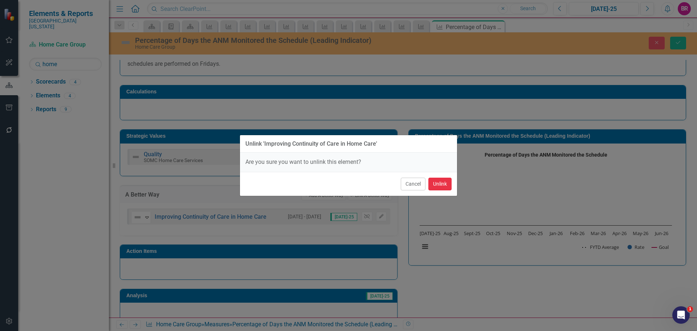
click at [444, 181] on button "Unlink" at bounding box center [439, 184] width 23 height 13
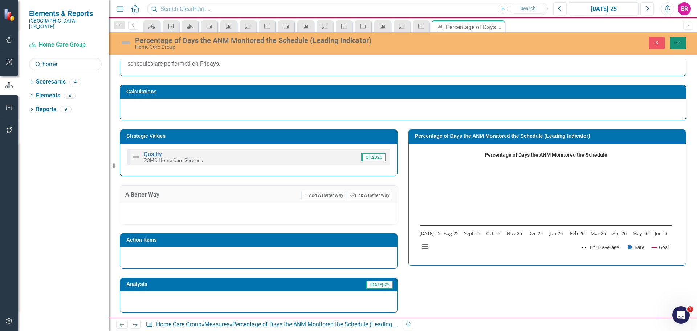
click at [676, 41] on icon "Save" at bounding box center [678, 42] width 7 height 5
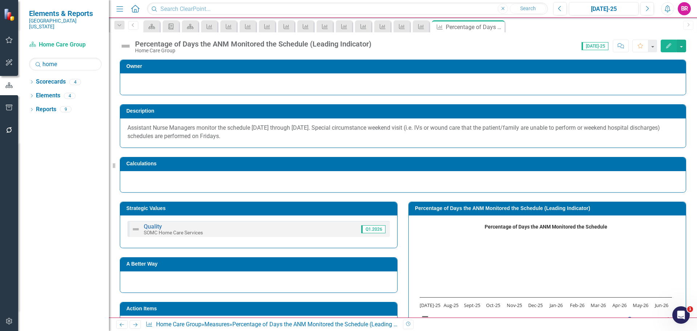
click at [135, 325] on icon "Next" at bounding box center [135, 324] width 6 height 5
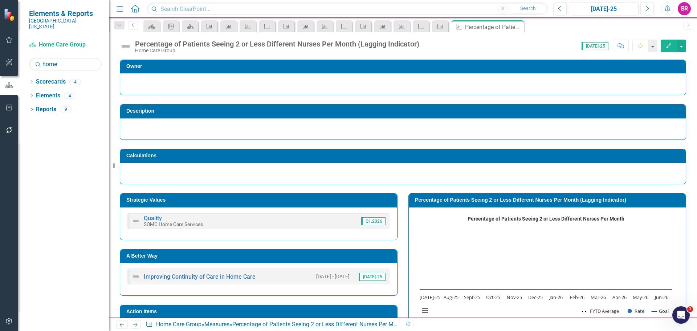
click at [321, 262] on div "A Better Way" at bounding box center [258, 255] width 277 height 13
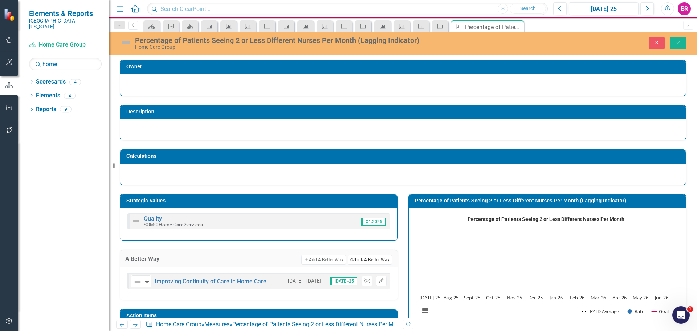
click at [359, 261] on button "Link Tag Link A Better Way" at bounding box center [370, 259] width 44 height 9
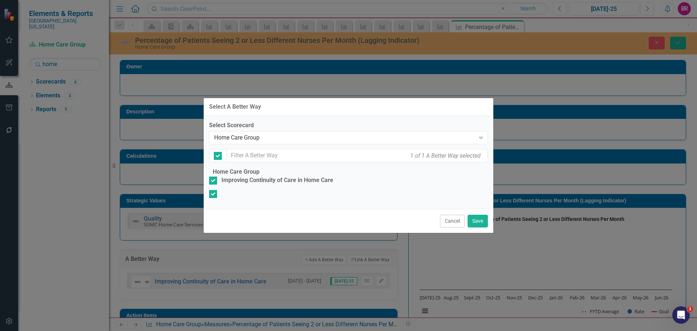
checkbox input "true"
click at [290, 176] on div "Improving Continuity of Care in Home Care" at bounding box center [277, 180] width 112 height 8
click at [214, 176] on input "Improving Continuity of Care in Home Care" at bounding box center [211, 178] width 5 height 5
checkbox input "false"
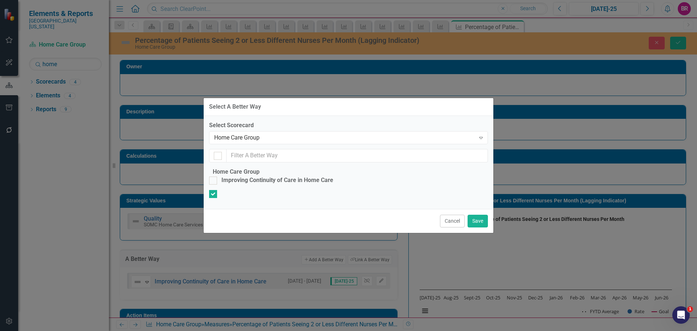
click at [491, 233] on div "Cancel Save" at bounding box center [349, 221] width 290 height 24
click at [449, 227] on button "Cancel" at bounding box center [452, 221] width 25 height 13
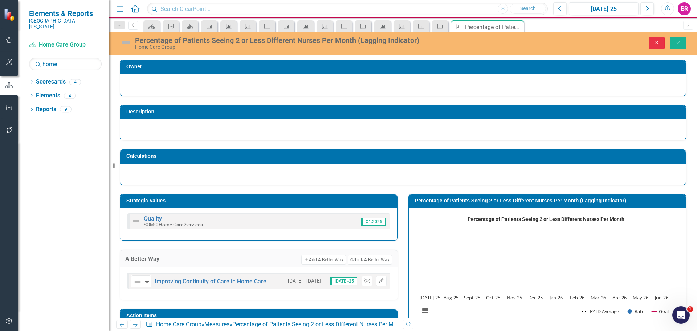
click at [657, 42] on icon "button" at bounding box center [656, 42] width 3 height 3
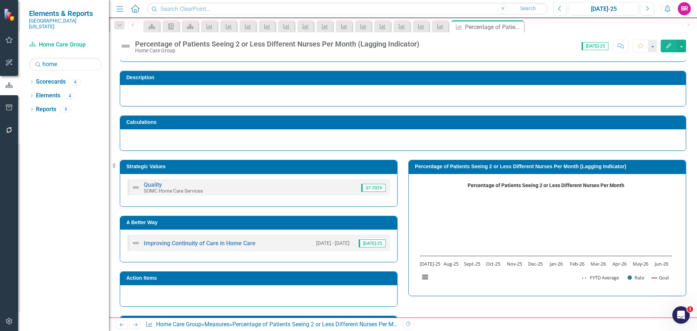
scroll to position [73, 0]
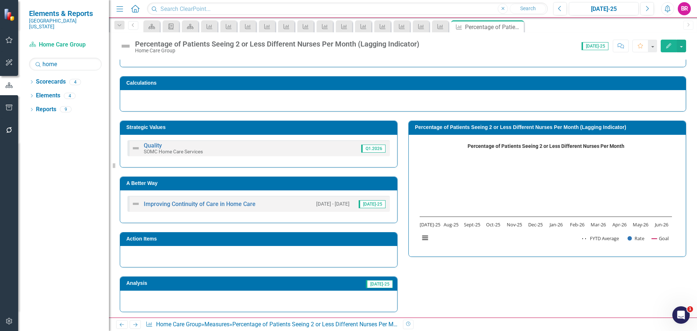
click at [137, 324] on icon at bounding box center [135, 325] width 4 height 4
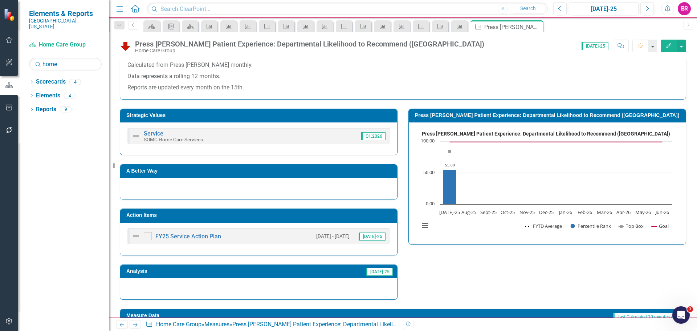
scroll to position [109, 0]
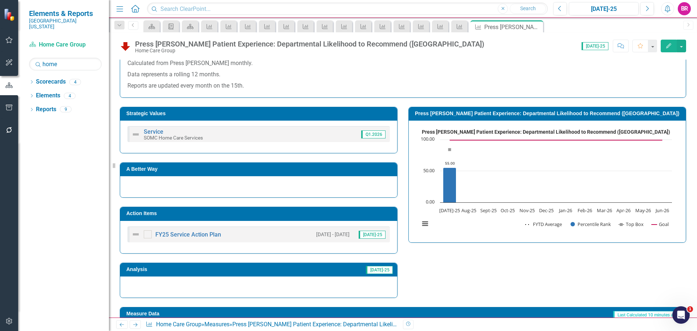
click at [265, 217] on td "Action Items" at bounding box center [259, 214] width 267 height 11
drag, startPoint x: 265, startPoint y: 217, endPoint x: 265, endPoint y: 213, distance: 3.6
click at [265, 216] on td "Action Items" at bounding box center [259, 214] width 267 height 11
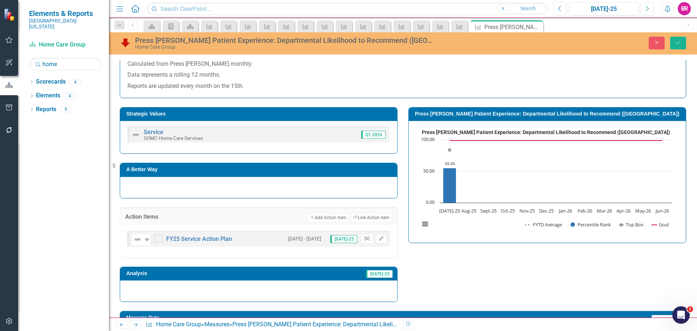
click at [364, 239] on icon "Unlink" at bounding box center [366, 238] width 5 height 4
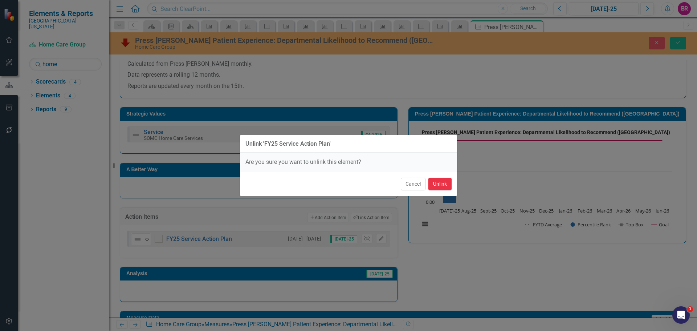
click at [448, 189] on button "Unlink" at bounding box center [439, 184] width 23 height 13
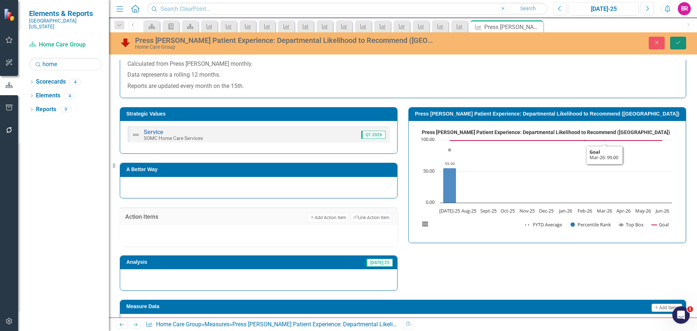
click at [677, 37] on button "Save" at bounding box center [678, 43] width 16 height 13
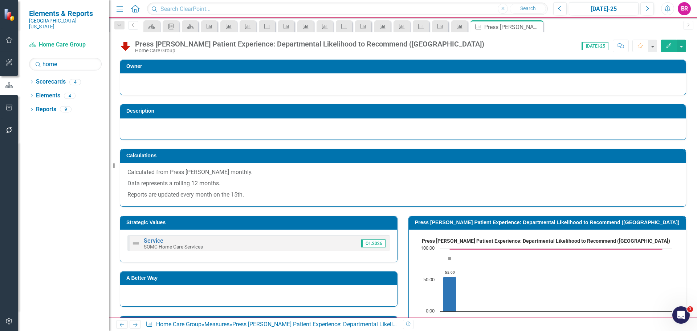
scroll to position [73, 0]
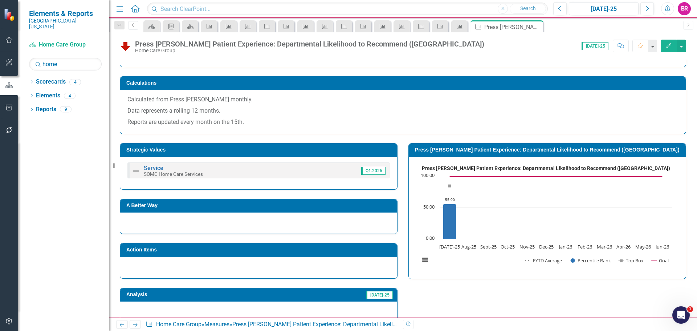
click at [137, 326] on icon "Next" at bounding box center [135, 324] width 6 height 5
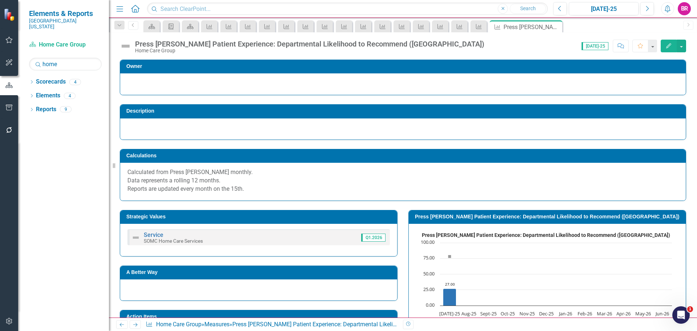
scroll to position [73, 0]
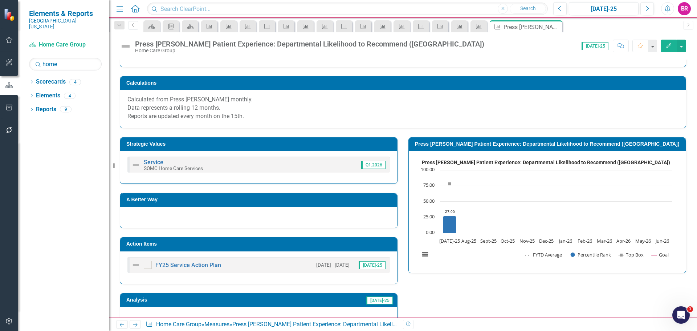
click at [282, 245] on h3 "Action Items" at bounding box center [259, 243] width 267 height 5
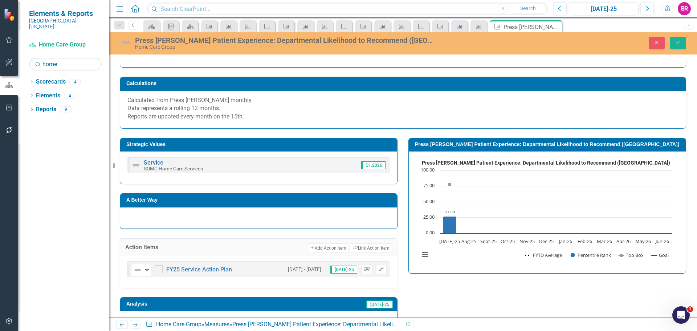
click at [364, 268] on icon "button" at bounding box center [366, 268] width 5 height 4
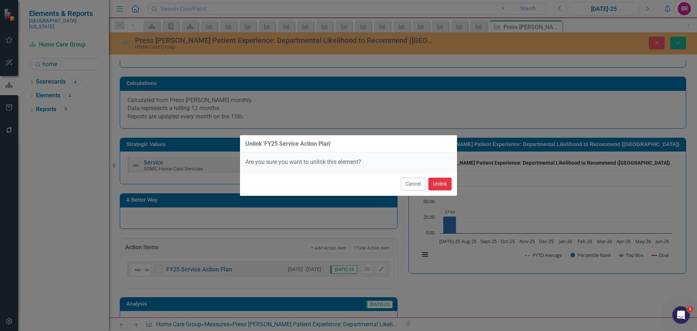
click at [443, 188] on button "Unlink" at bounding box center [439, 184] width 23 height 13
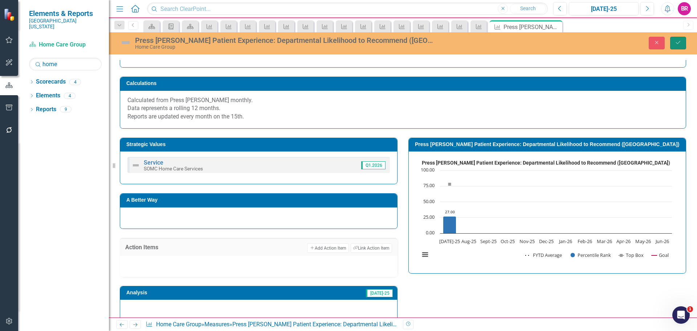
click at [680, 45] on icon "Save" at bounding box center [678, 42] width 7 height 5
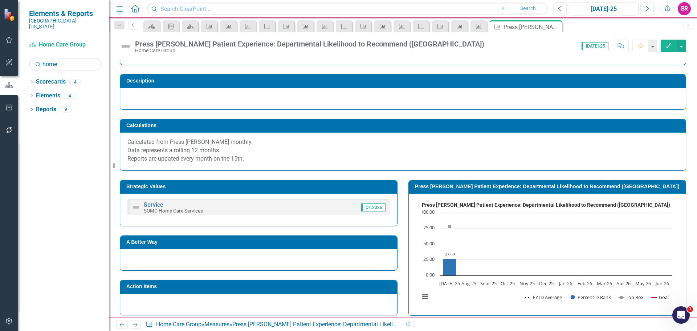
scroll to position [36, 0]
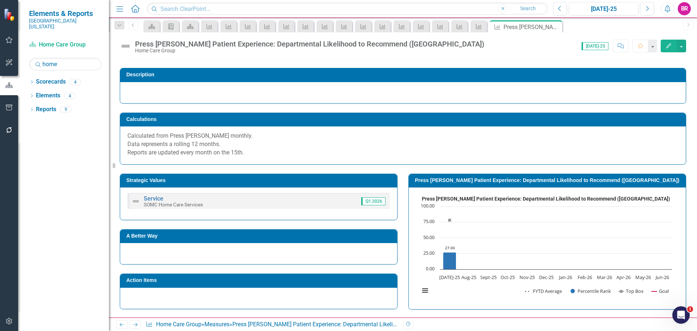
click at [135, 325] on icon at bounding box center [135, 325] width 4 height 4
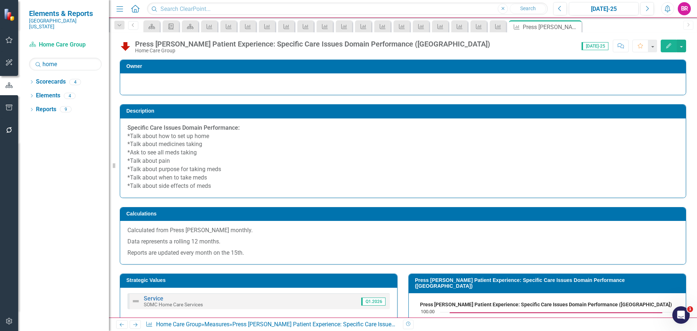
scroll to position [145, 0]
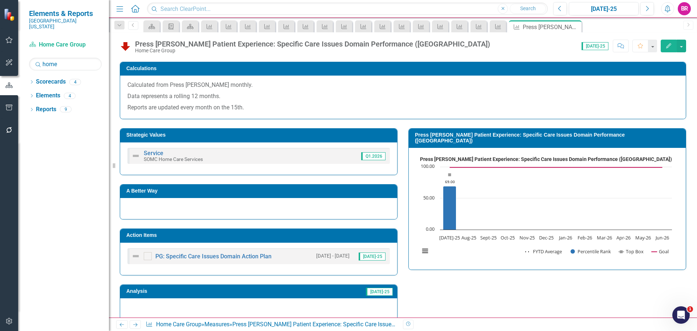
click at [276, 236] on h3 "Action Items" at bounding box center [259, 234] width 267 height 5
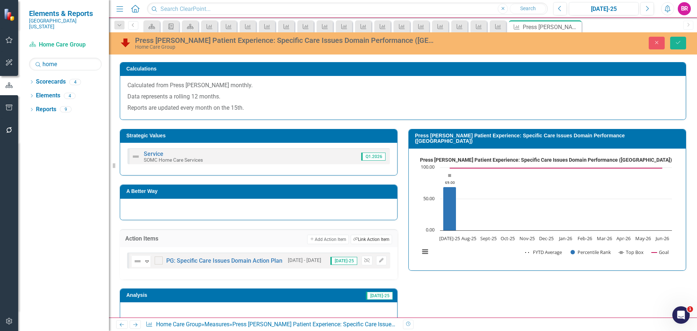
click at [373, 240] on button "Link Tag Link Action Item" at bounding box center [371, 239] width 41 height 9
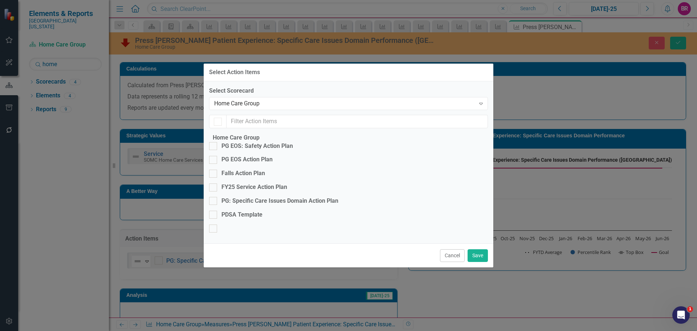
checkbox input "true"
checkbox input "false"
click at [455, 262] on button "Cancel" at bounding box center [452, 255] width 25 height 13
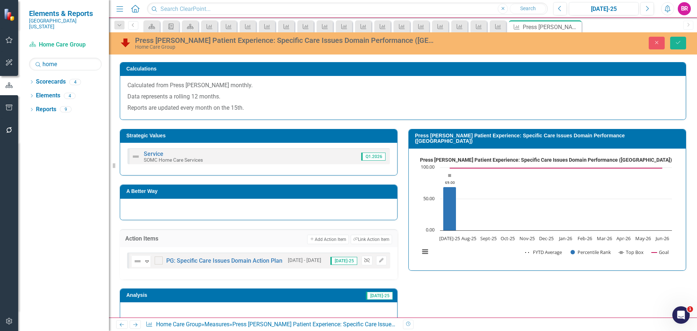
click at [364, 260] on icon "Unlink" at bounding box center [366, 260] width 5 height 4
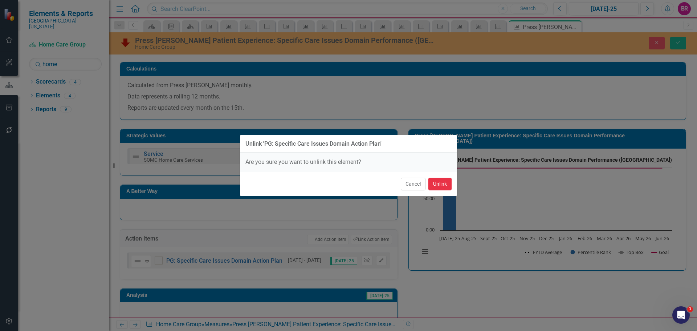
click at [440, 183] on button "Unlink" at bounding box center [439, 184] width 23 height 13
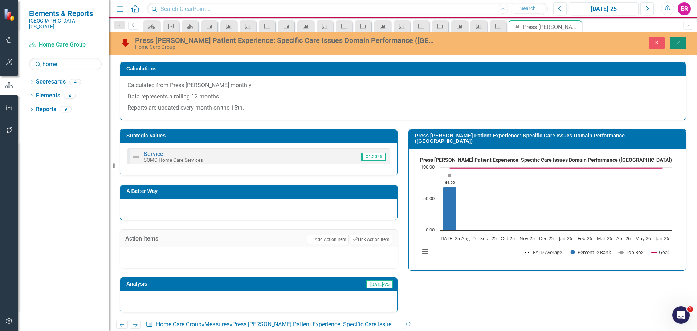
click at [677, 45] on button "Save" at bounding box center [678, 43] width 16 height 13
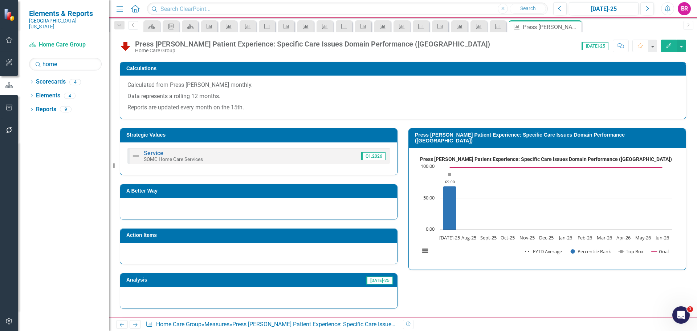
click at [133, 323] on icon "Next" at bounding box center [135, 324] width 6 height 5
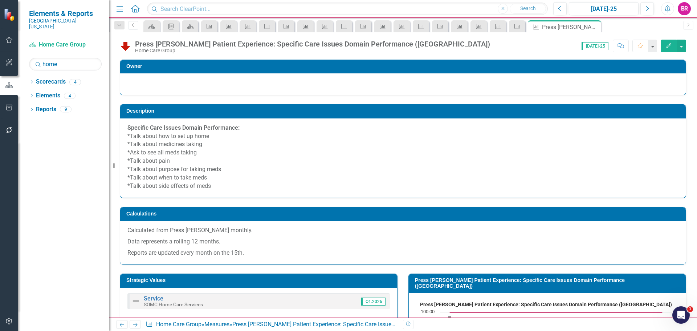
scroll to position [145, 0]
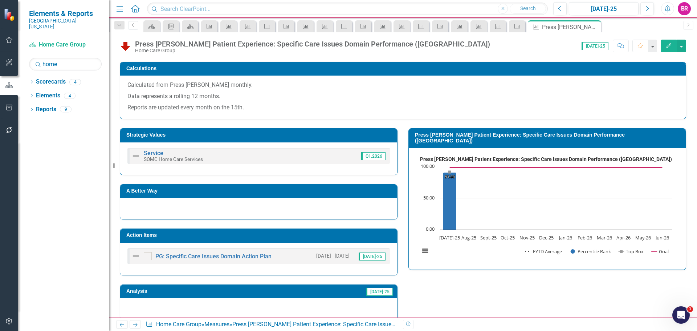
click at [298, 234] on h3 "Action Items" at bounding box center [259, 234] width 267 height 5
click at [342, 237] on h3 "Action Items" at bounding box center [259, 234] width 267 height 5
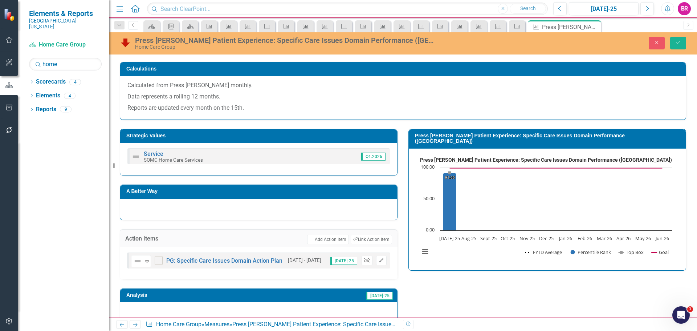
click at [365, 263] on button "Unlink" at bounding box center [367, 260] width 11 height 9
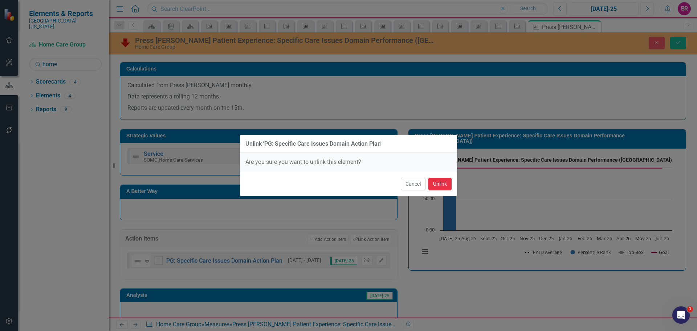
click at [436, 186] on button "Unlink" at bounding box center [439, 184] width 23 height 13
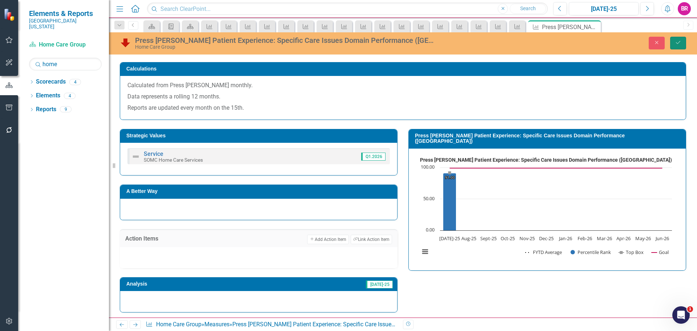
click at [676, 42] on icon "Save" at bounding box center [678, 42] width 7 height 5
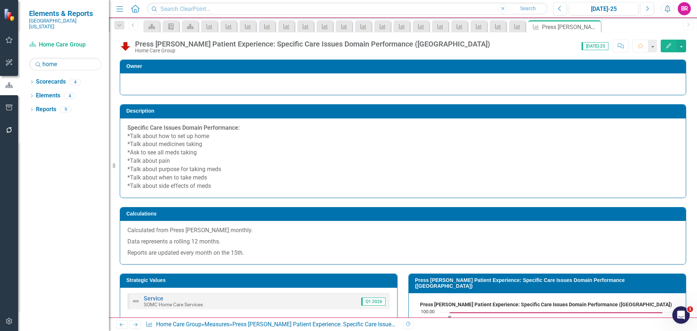
click at [137, 325] on icon at bounding box center [135, 325] width 4 height 4
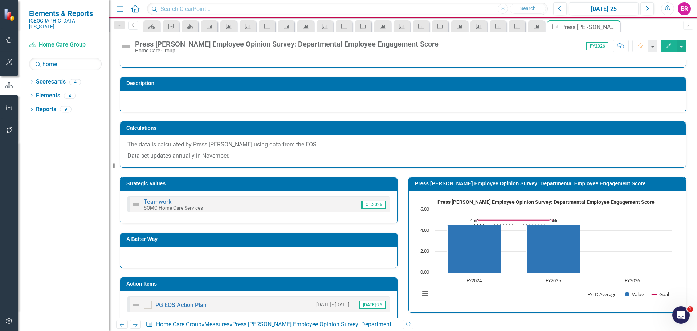
scroll to position [73, 0]
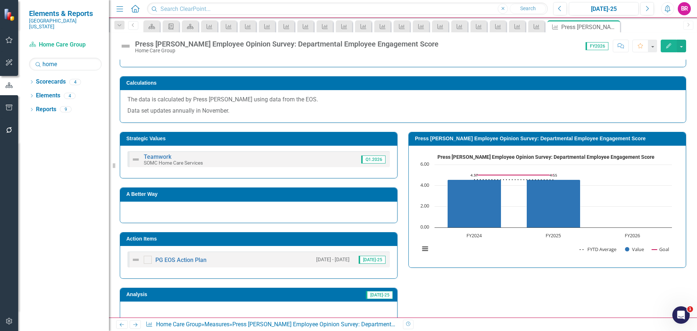
click at [237, 237] on h3 "Action Items" at bounding box center [259, 238] width 267 height 5
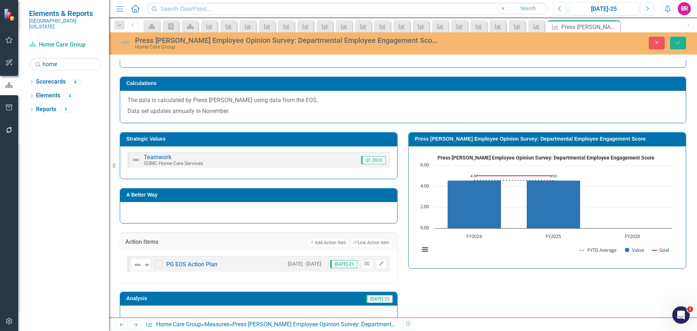
click at [367, 266] on button "Unlink" at bounding box center [367, 263] width 11 height 9
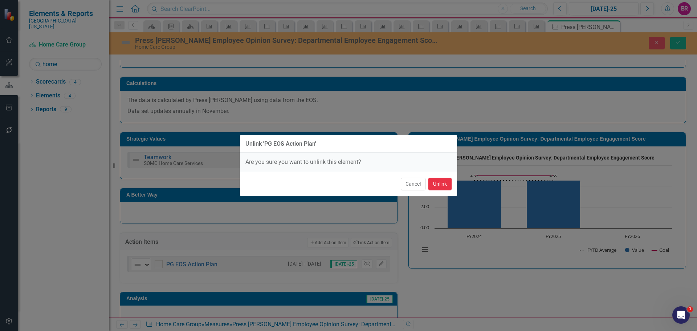
click at [447, 180] on button "Unlink" at bounding box center [439, 184] width 23 height 13
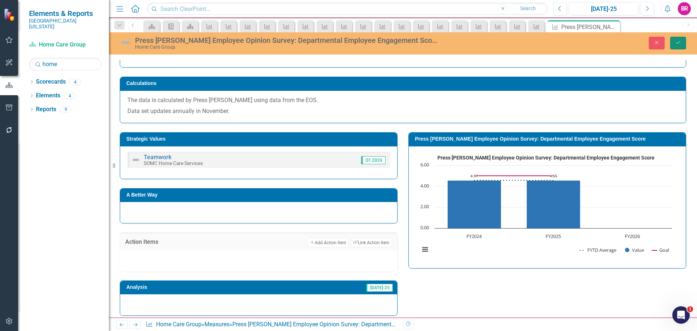
click at [683, 45] on button "Save" at bounding box center [678, 43] width 16 height 13
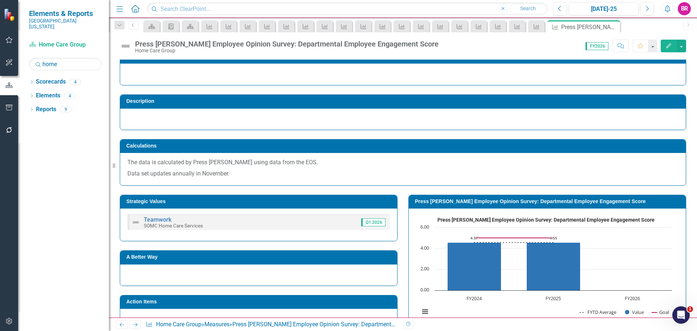
scroll to position [36, 0]
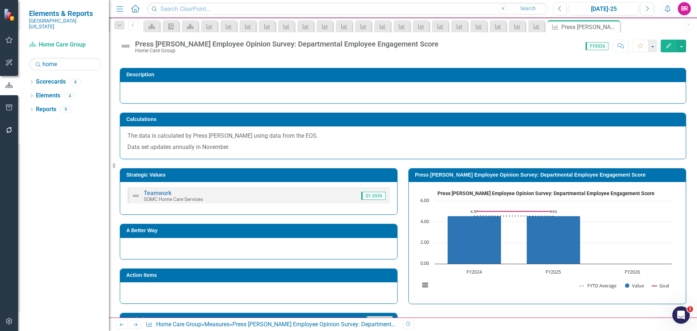
click at [137, 322] on icon "Next" at bounding box center [135, 324] width 6 height 5
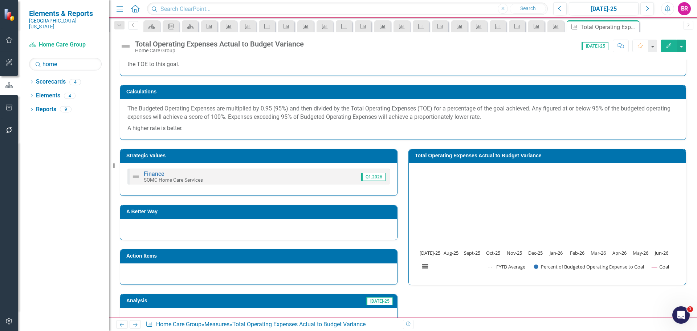
scroll to position [73, 0]
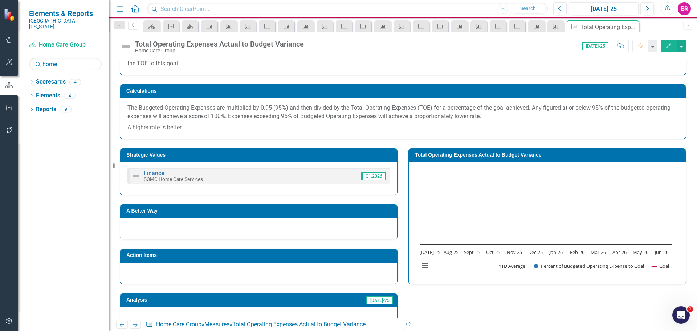
click at [138, 326] on icon "Next" at bounding box center [135, 324] width 6 height 5
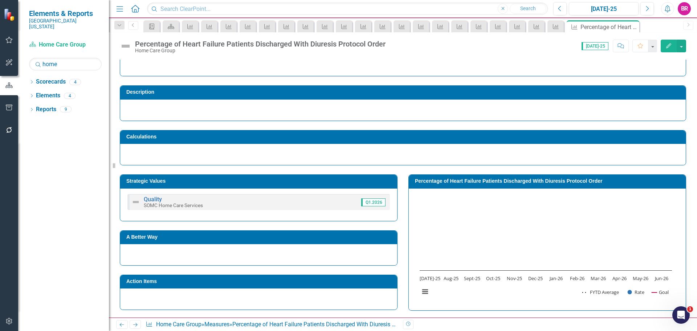
scroll to position [36, 0]
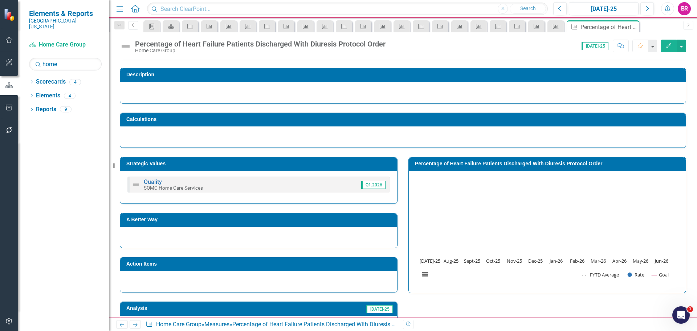
click at [136, 324] on icon "Next" at bounding box center [135, 324] width 6 height 5
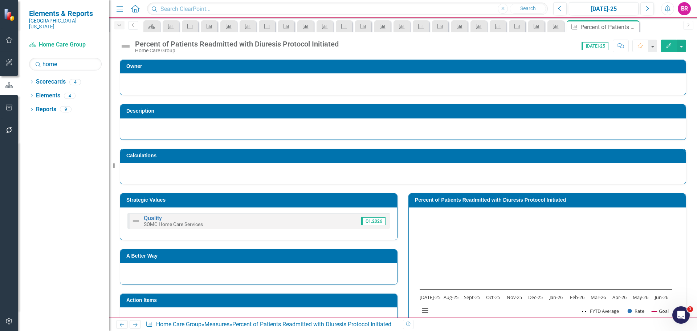
click at [117, 25] on icon "Dropdown" at bounding box center [119, 25] width 7 height 5
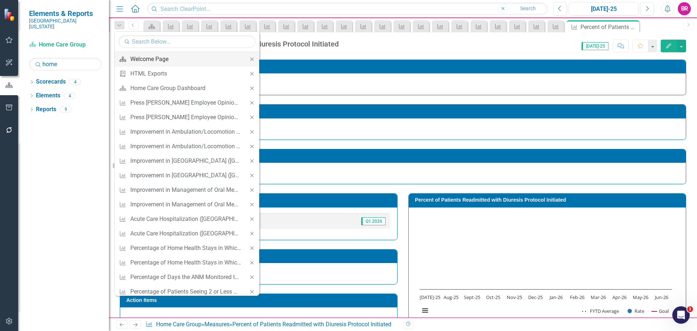
click at [187, 59] on div "Welcome Page" at bounding box center [185, 58] width 111 height 9
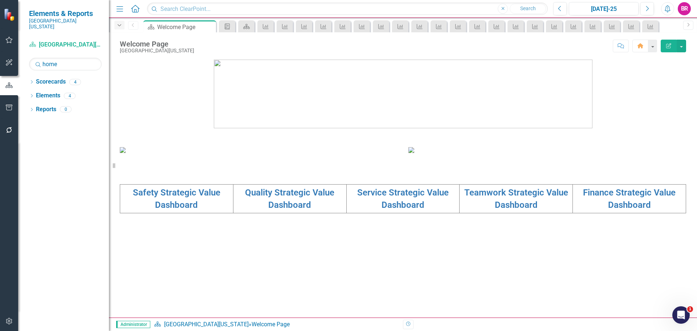
click at [117, 25] on icon "Dropdown" at bounding box center [119, 25] width 7 height 5
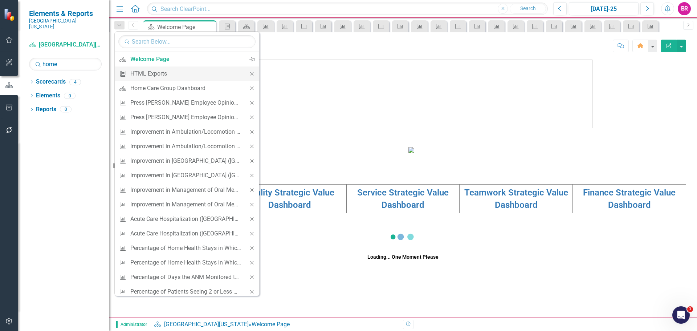
click at [245, 70] on div "Close" at bounding box center [252, 73] width 15 height 15
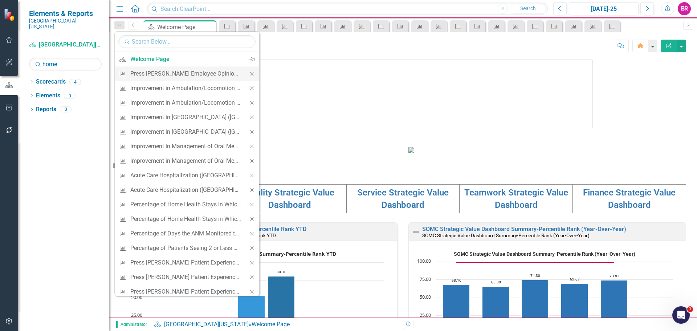
click at [249, 72] on icon "Close" at bounding box center [252, 73] width 7 height 5
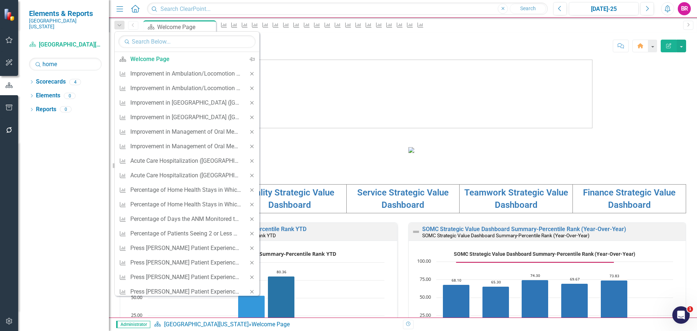
click at [249, 72] on icon "Close" at bounding box center [252, 73] width 7 height 5
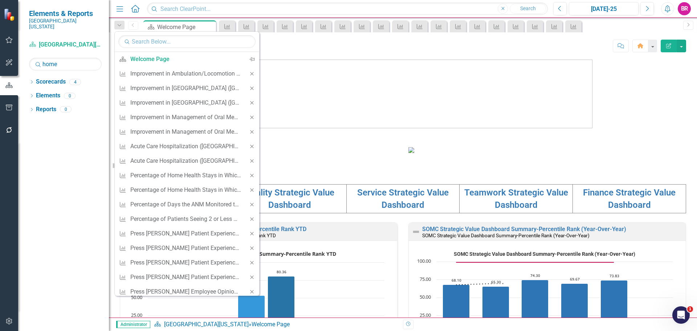
click at [249, 72] on icon "Close" at bounding box center [252, 73] width 7 height 5
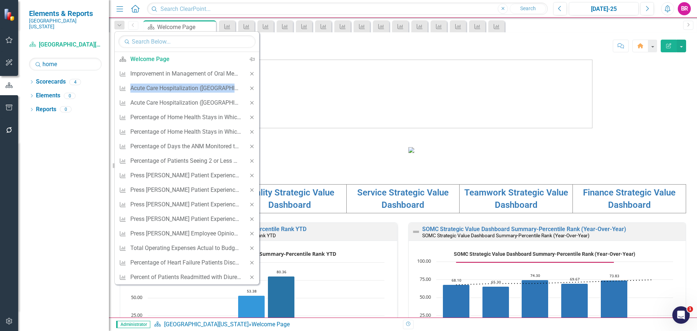
click at [246, 72] on div "Close" at bounding box center [252, 73] width 15 height 15
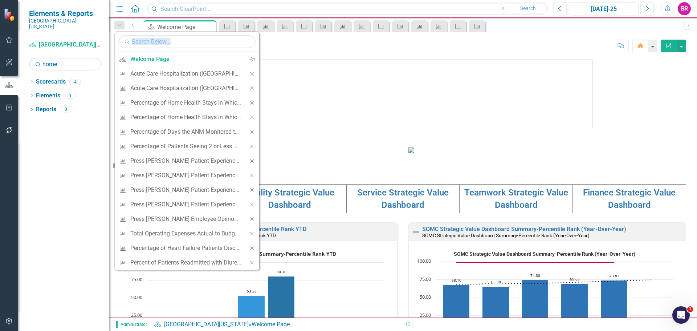
click at [246, 72] on div "Close" at bounding box center [252, 73] width 15 height 15
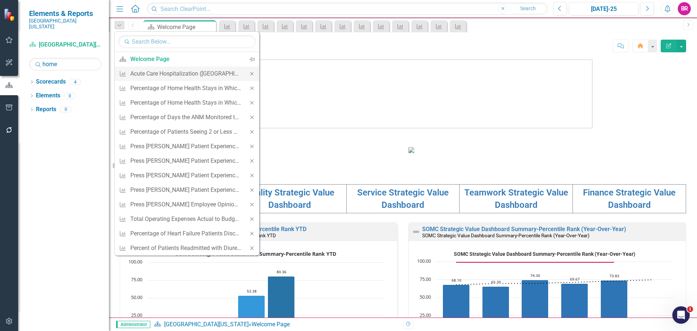
click at [251, 74] on icon "Close" at bounding box center [252, 73] width 7 height 5
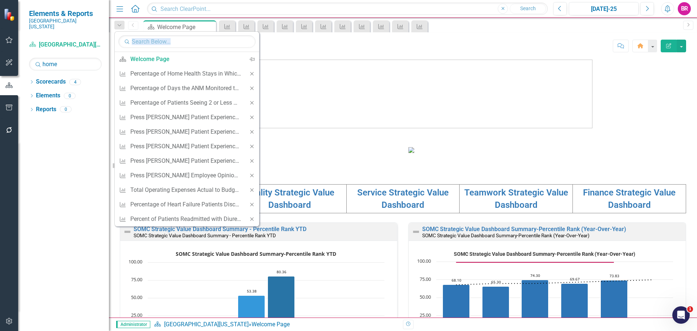
click at [251, 74] on icon "Close" at bounding box center [252, 73] width 7 height 5
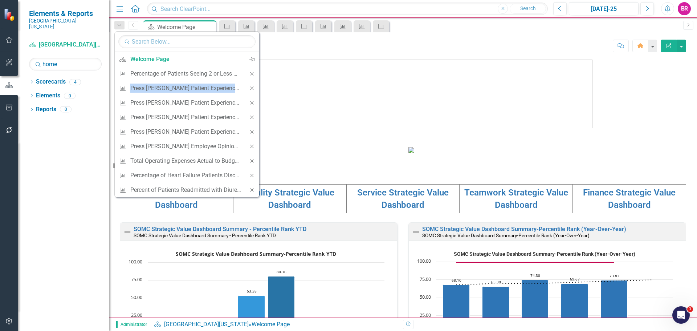
click at [251, 74] on icon "Close" at bounding box center [252, 73] width 7 height 5
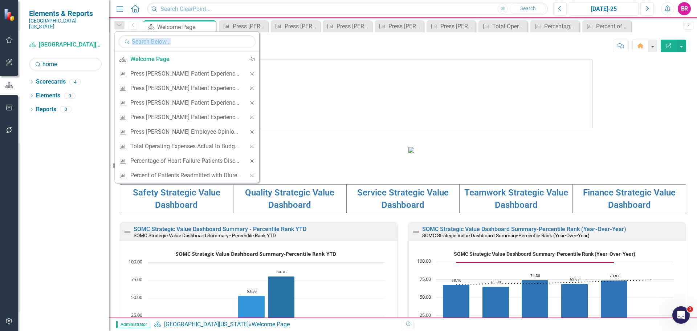
click at [251, 74] on icon "Close" at bounding box center [252, 73] width 7 height 5
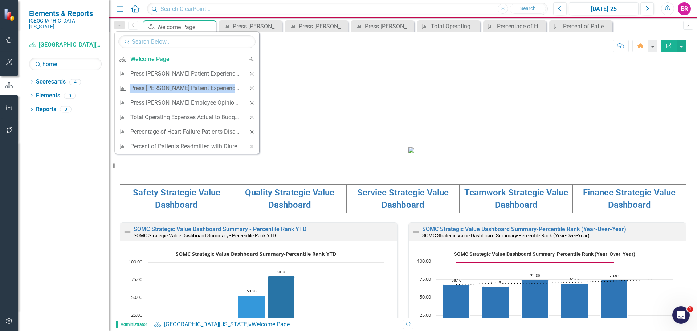
click at [251, 74] on icon "Close" at bounding box center [252, 73] width 7 height 5
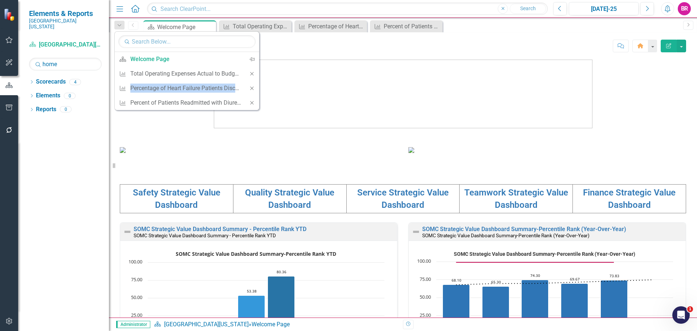
click at [251, 74] on icon "Close" at bounding box center [252, 73] width 7 height 5
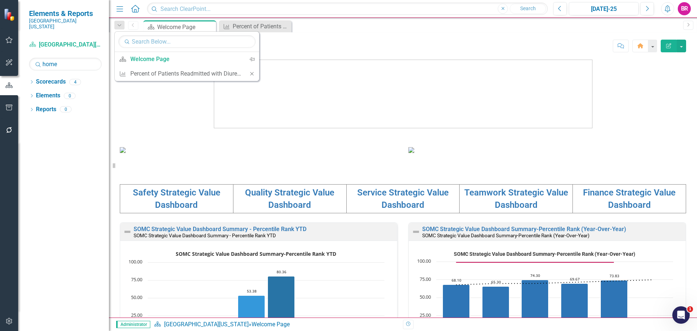
click at [251, 74] on icon "Close" at bounding box center [252, 73] width 7 height 5
click at [251, 74] on img at bounding box center [403, 94] width 379 height 69
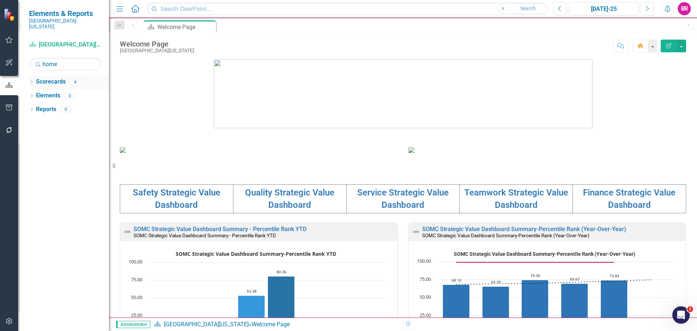
click at [32, 80] on div "Dropdown" at bounding box center [31, 83] width 5 height 6
click at [78, 120] on link "Home Care Group" at bounding box center [81, 123] width 54 height 8
click at [81, 119] on link "Home Care Group" at bounding box center [81, 123] width 54 height 8
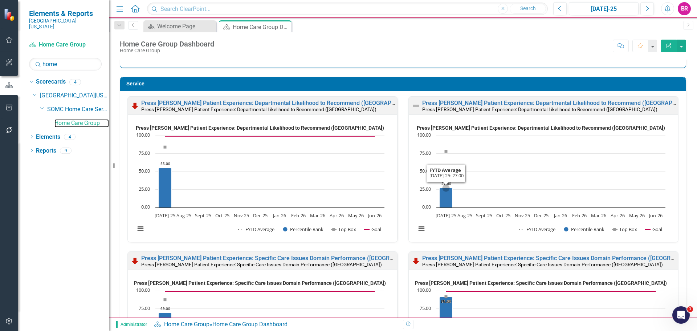
scroll to position [1162, 0]
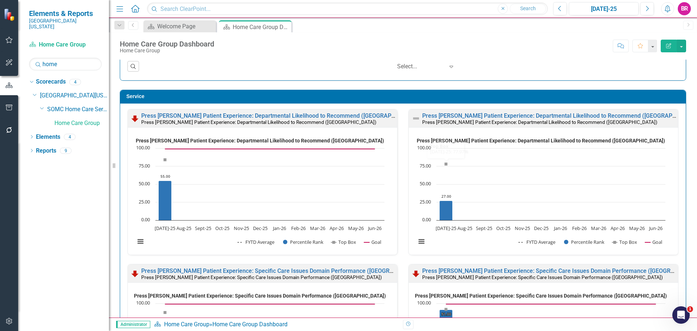
click at [531, 119] on small "Press [PERSON_NAME] Patient Experience: Departmental Likelihood to Recommend ([…" at bounding box center [539, 122] width 235 height 6
click at [531, 118] on link "Press [PERSON_NAME] Patient Experience: Departmental Likelihood to Recommend ([…" at bounding box center [562, 115] width 280 height 7
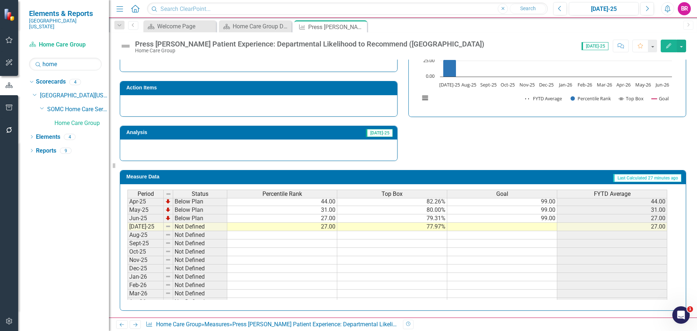
scroll to position [264, 0]
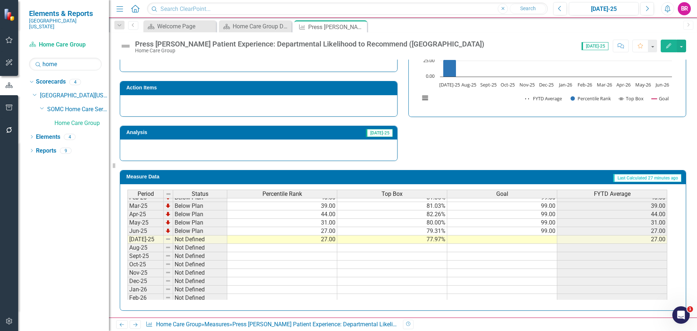
click at [555, 236] on tbody "Oct-23 Below Plan 78.00 86.49% 99.00 78.00 Nov-23 Below Plan 66.00 84.62% 99.00…" at bounding box center [397, 198] width 540 height 276
click at [558, 231] on td "27.00" at bounding box center [612, 231] width 110 height 8
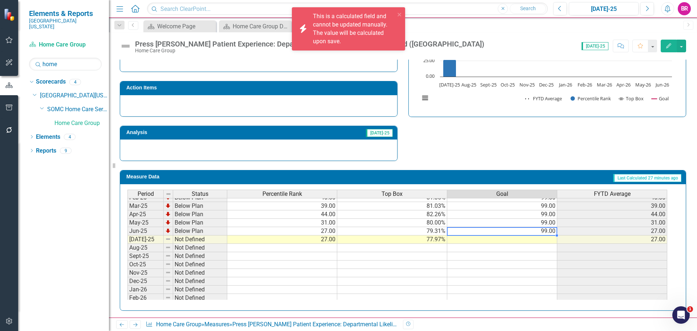
click at [551, 231] on td "99.00" at bounding box center [502, 231] width 110 height 8
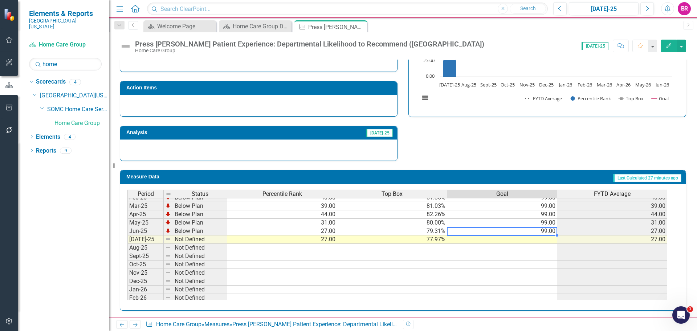
scroll to position [300, 0]
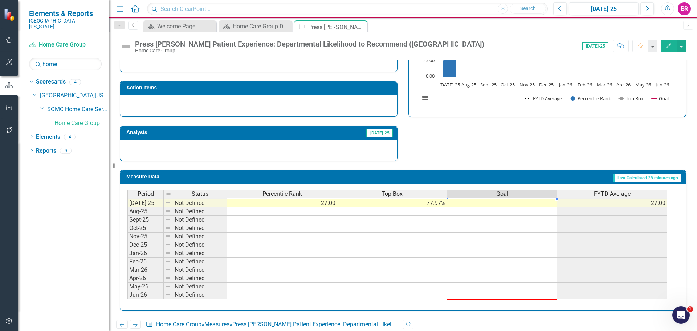
drag, startPoint x: 557, startPoint y: 235, endPoint x: 538, endPoint y: 292, distance: 60.4
click at [127, 292] on div "Period Status Percentile Rank Top Box Goal FYTD Average Mar-24 Below Plan 83.00…" at bounding box center [127, 177] width 0 height 243
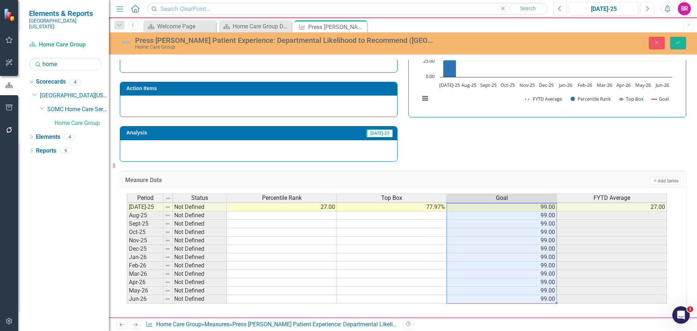
type textarea "99"
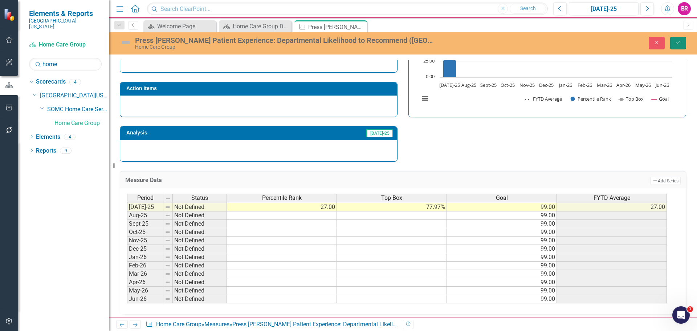
click at [677, 43] on icon "Save" at bounding box center [678, 42] width 7 height 5
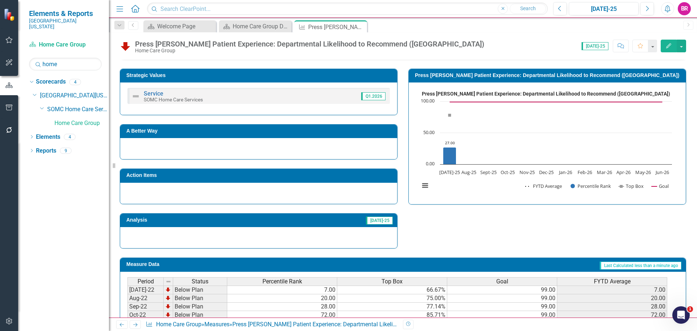
scroll to position [218, 0]
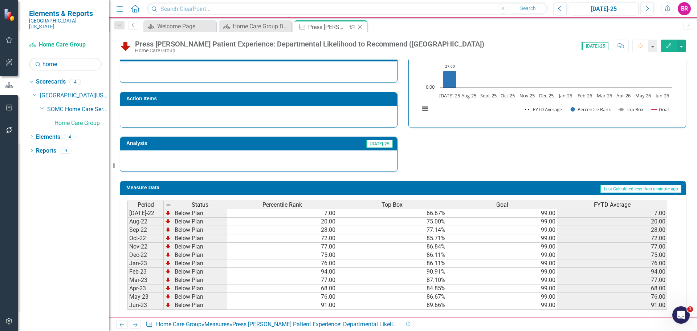
click at [361, 24] on icon "Close" at bounding box center [360, 27] width 7 height 6
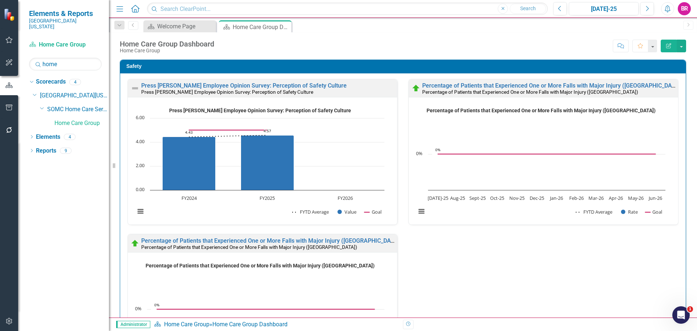
click at [681, 135] on div "Safety Press [PERSON_NAME] Employee Opinion Survey: Perception of Safety Cultur…" at bounding box center [402, 232] width 577 height 364
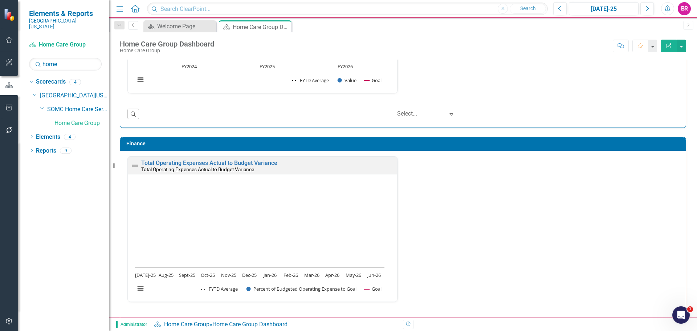
scroll to position [1713, 0]
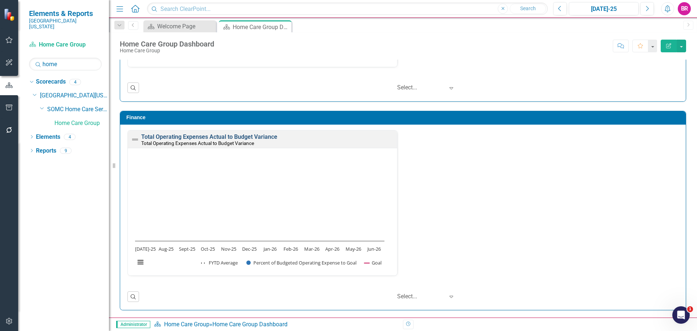
click at [247, 135] on link "Total Operating Expenses Actual to Budget Variance" at bounding box center [209, 136] width 136 height 7
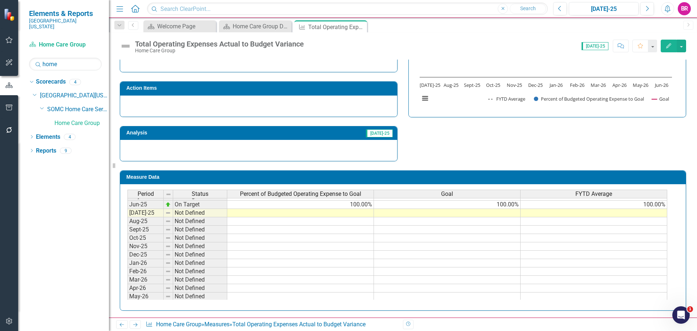
drag, startPoint x: 497, startPoint y: 204, endPoint x: 501, endPoint y: 206, distance: 4.1
click at [497, 204] on tbody "May-24 Below Plan 99.60% 100.00% Jun-24 Below Plan 81.70% 100.00% 84.30% [DATE]…" at bounding box center [397, 212] width 540 height 243
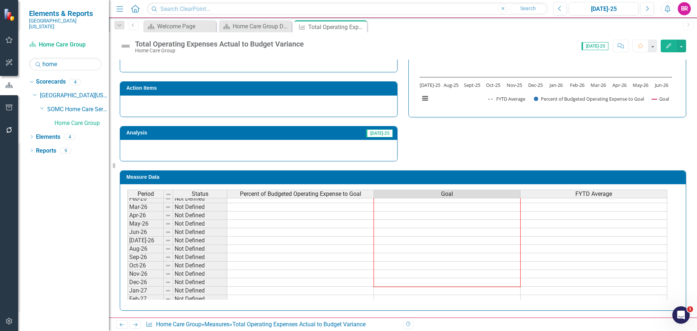
drag, startPoint x: 521, startPoint y: 208, endPoint x: 484, endPoint y: 284, distance: 84.4
click at [127, 284] on div "Period Status Percent of Budgeted Operating Expense to Goal Goal FYTD Average A…" at bounding box center [127, 169] width 0 height 268
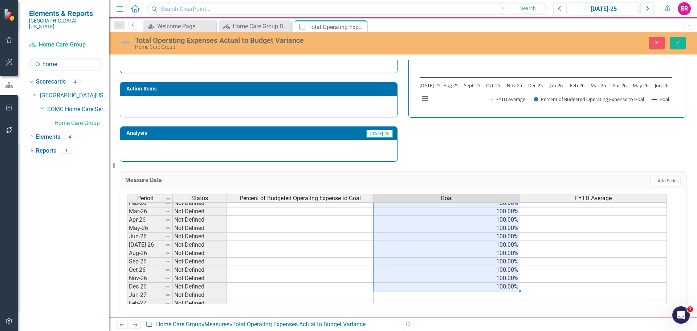
type textarea "100"
click at [687, 46] on div "Close Save" at bounding box center [574, 43] width 234 height 13
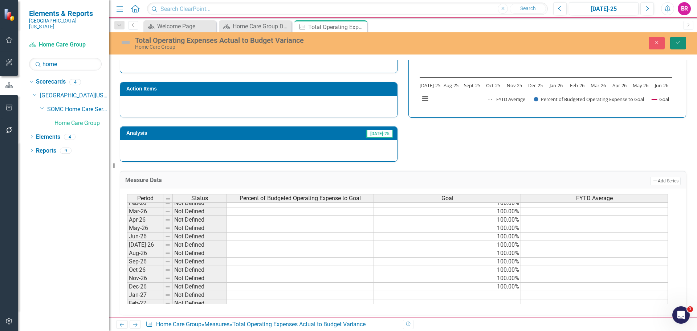
click at [682, 45] on button "Save" at bounding box center [678, 43] width 16 height 13
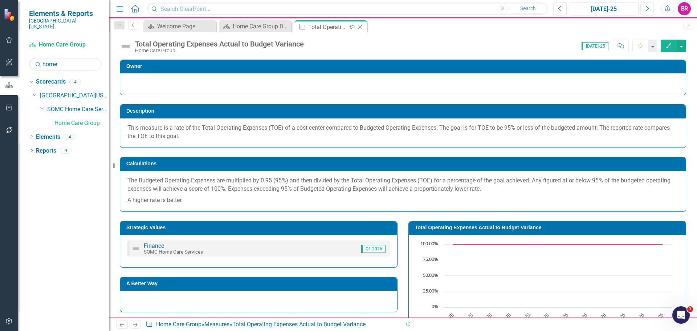
click at [360, 30] on div "Close" at bounding box center [360, 27] width 9 height 9
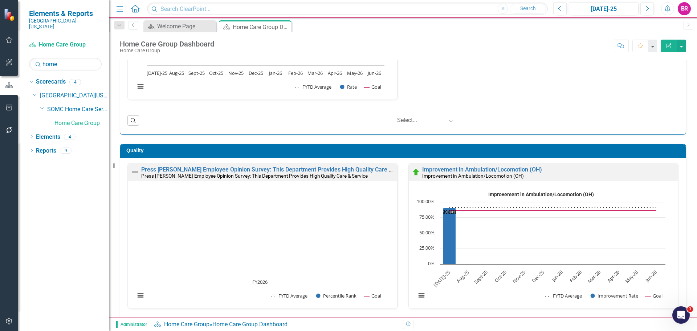
scroll to position [290, 0]
